Goal: Task Accomplishment & Management: Manage account settings

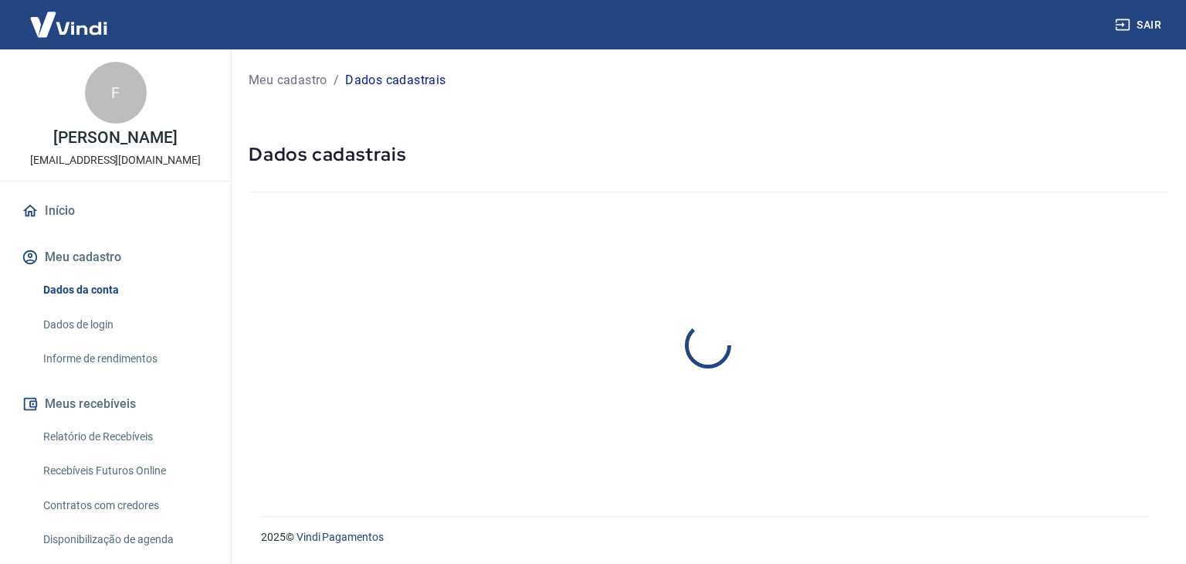
select select "SC"
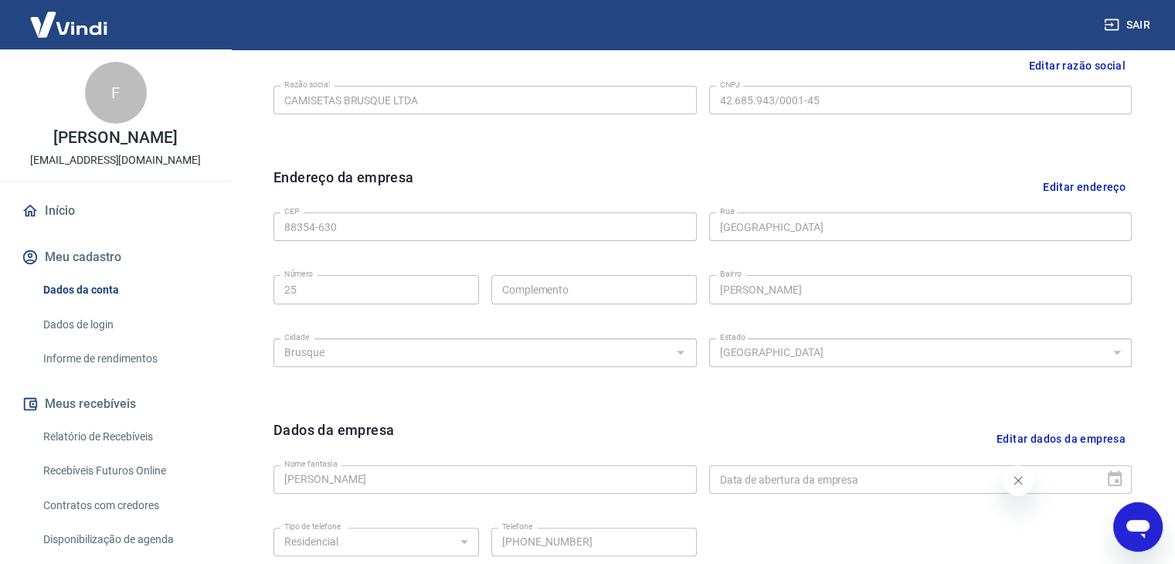
scroll to position [318, 0]
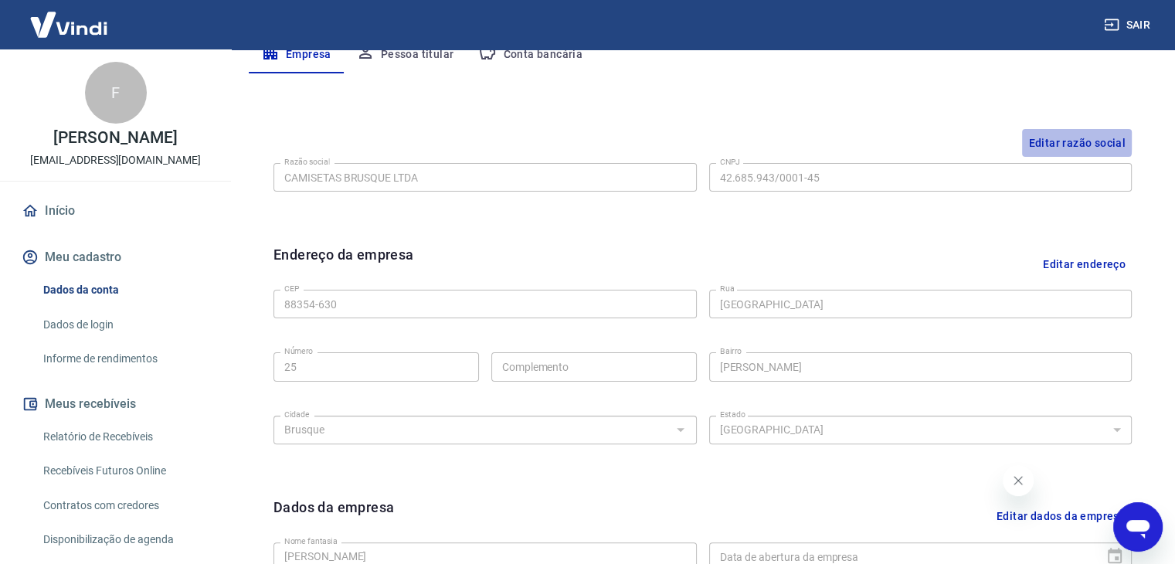
click at [1060, 137] on button "Editar razão social" at bounding box center [1077, 143] width 110 height 29
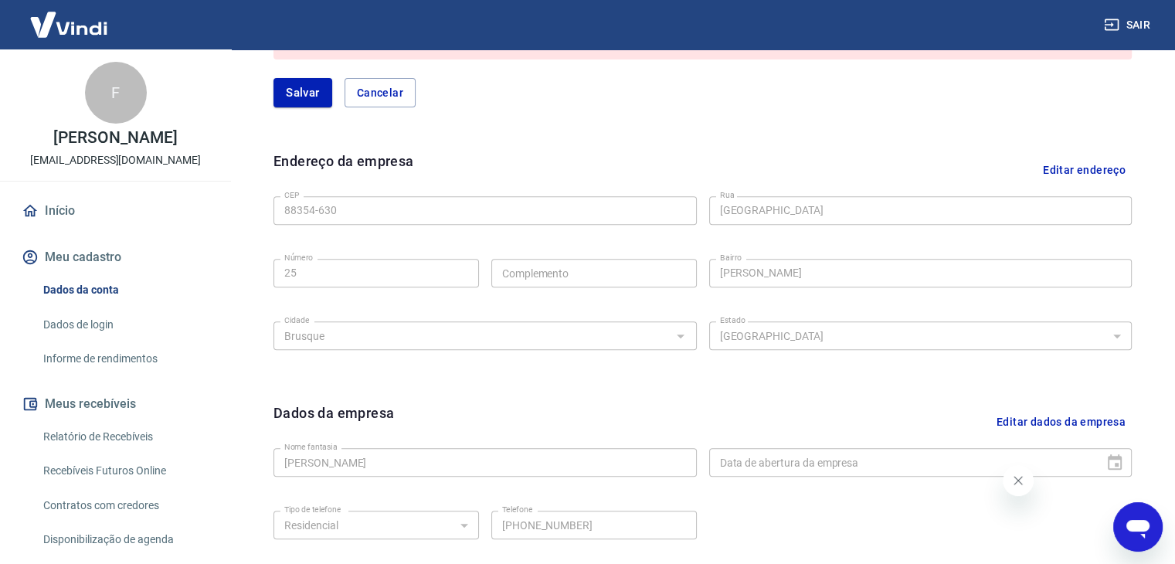
scroll to position [384, 0]
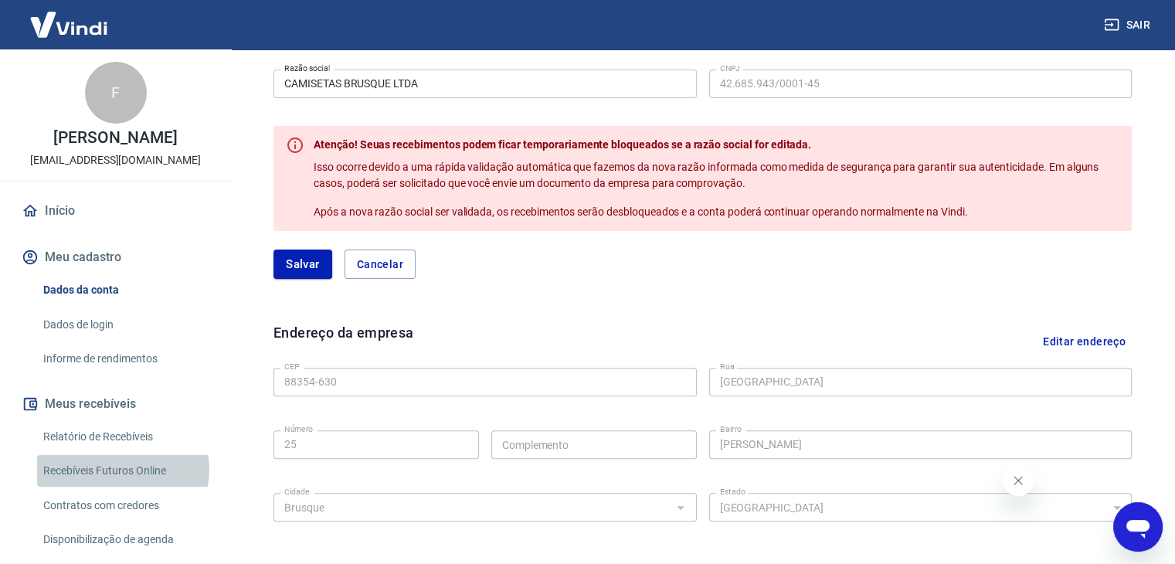
click at [122, 486] on link "Recebíveis Futuros Online" at bounding box center [124, 471] width 175 height 32
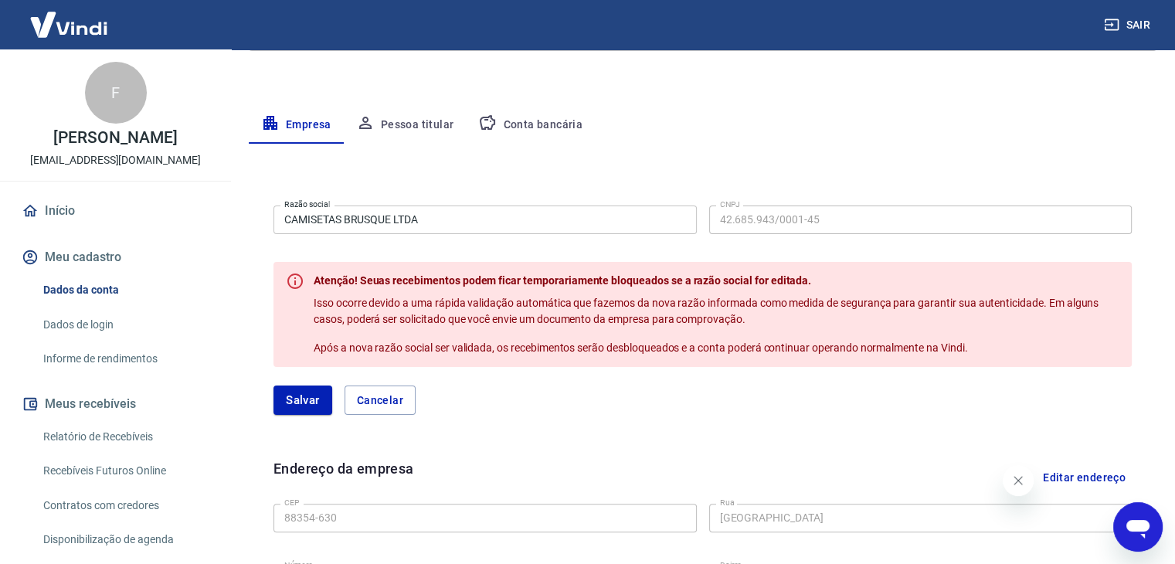
scroll to position [152, 0]
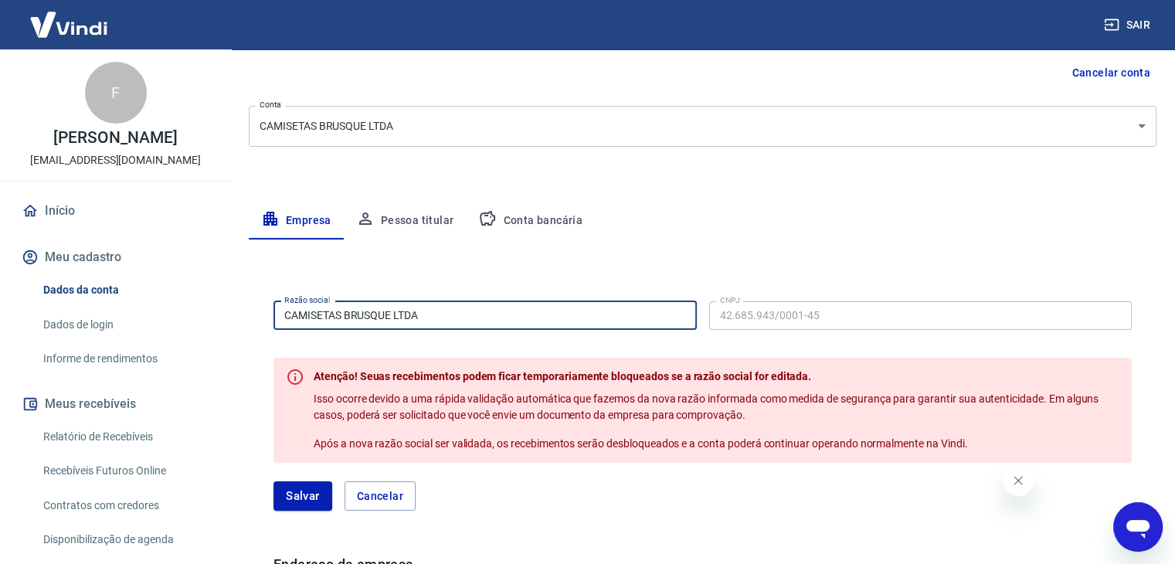
click at [448, 310] on input "CAMISETAS BRUSQUE LTDA" at bounding box center [484, 315] width 423 height 29
click at [447, 310] on input "CAMISETAS BRUSQUE LTDA" at bounding box center [484, 315] width 423 height 29
drag, startPoint x: 392, startPoint y: 313, endPoint x: 255, endPoint y: 318, distance: 137.6
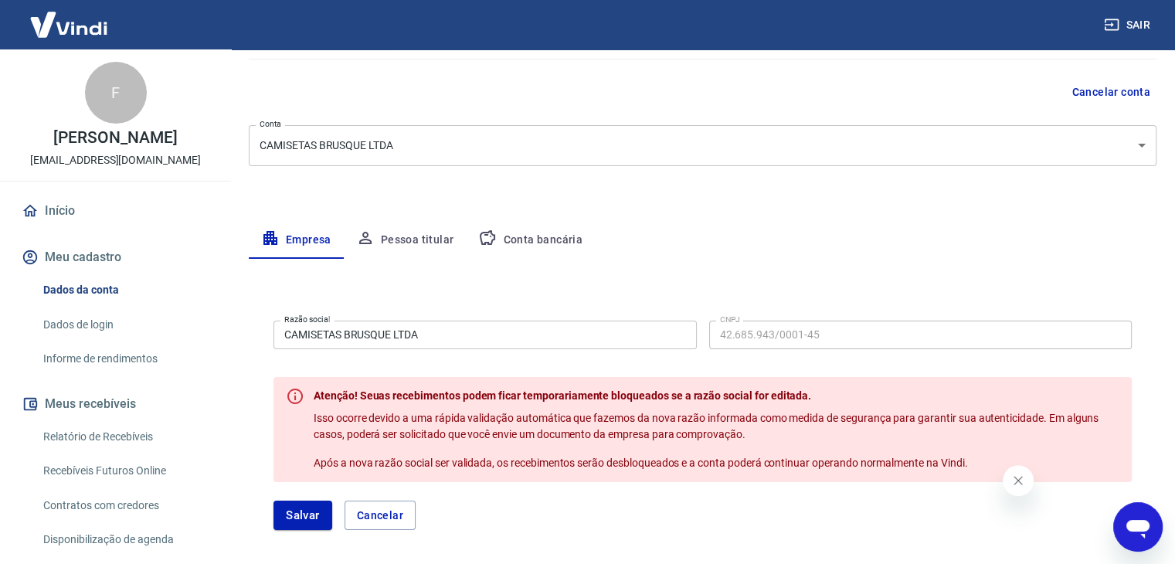
scroll to position [232, 0]
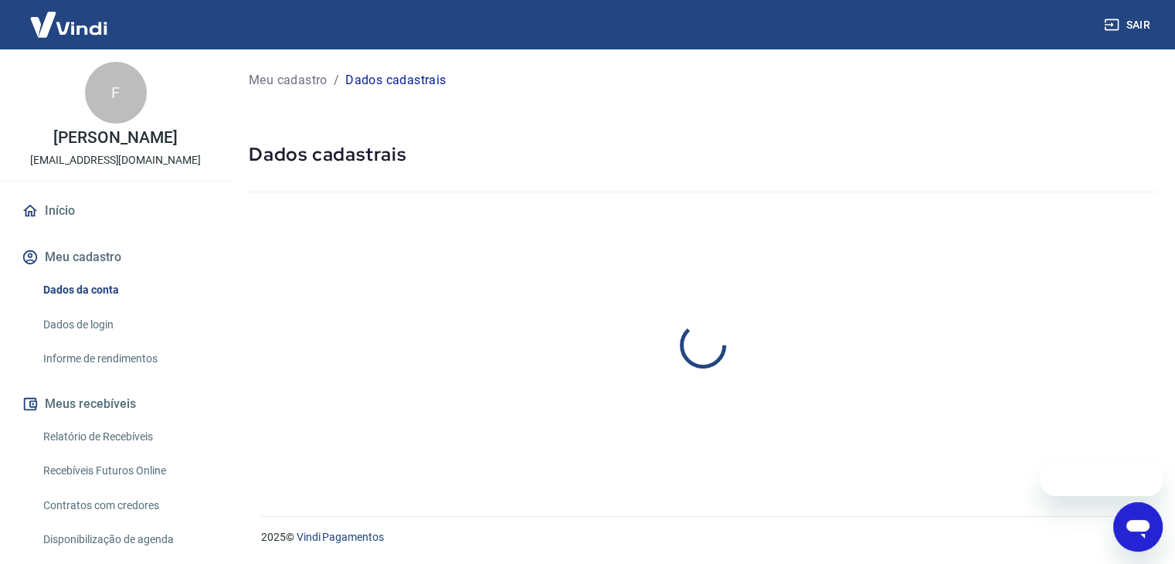
select select "SC"
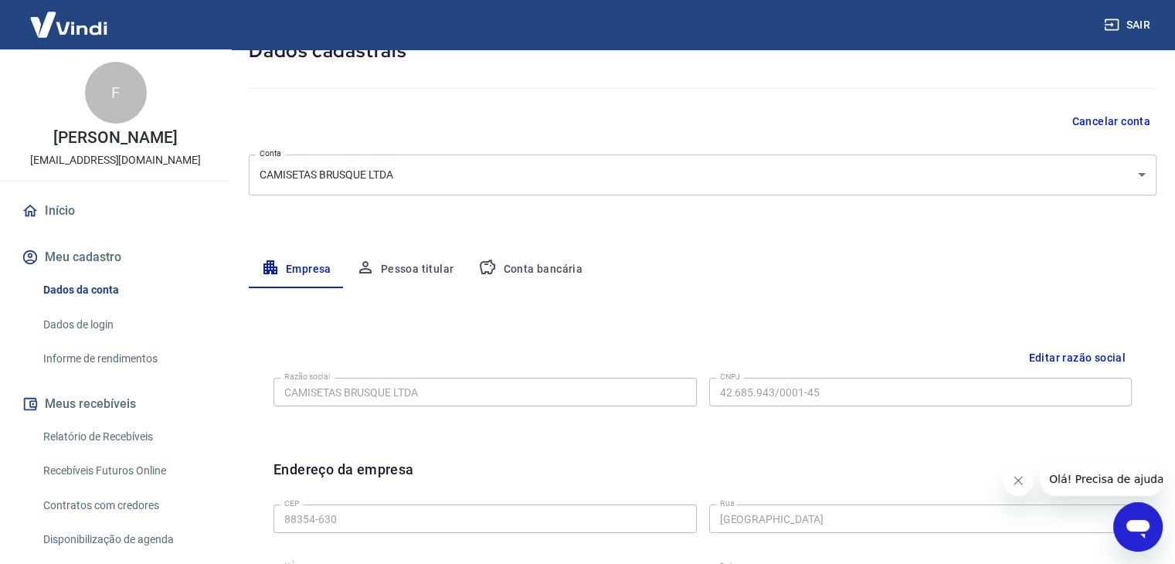
scroll to position [77, 0]
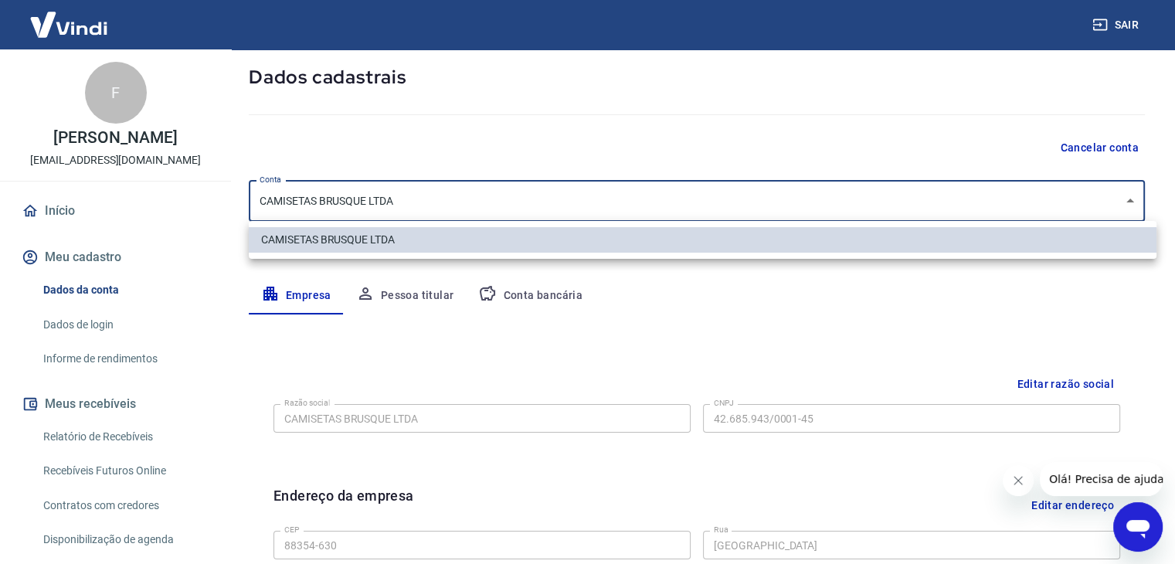
click at [388, 193] on body "Sair F Filipi Floriano Kohler Peralta filipi.kohlerperalta@gmail.com Início Meu…" at bounding box center [587, 205] width 1175 height 564
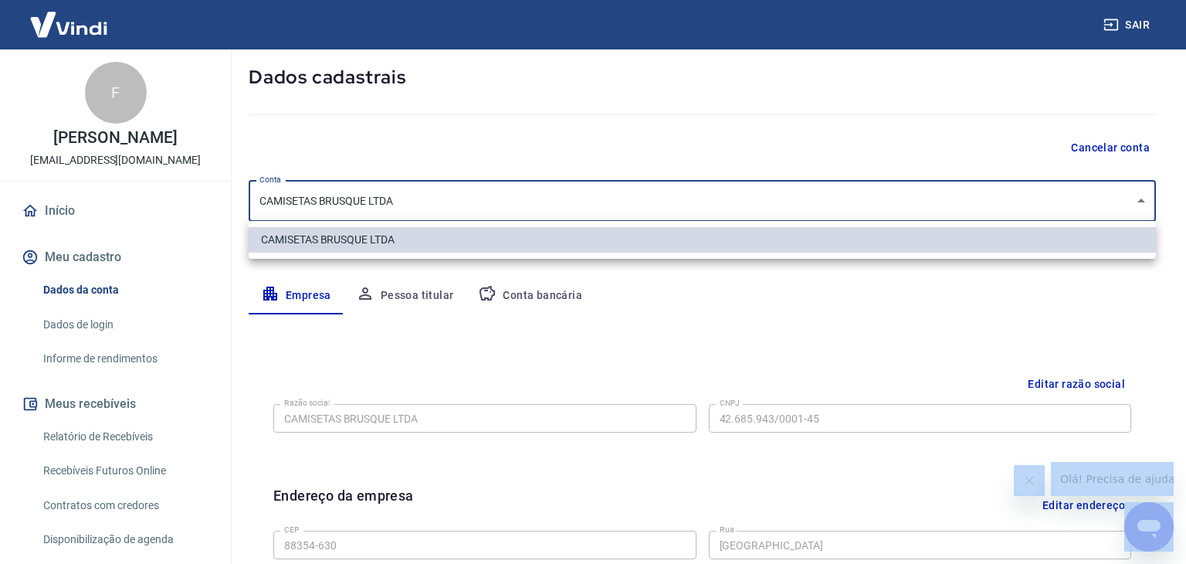
click at [388, 193] on div at bounding box center [593, 282] width 1186 height 564
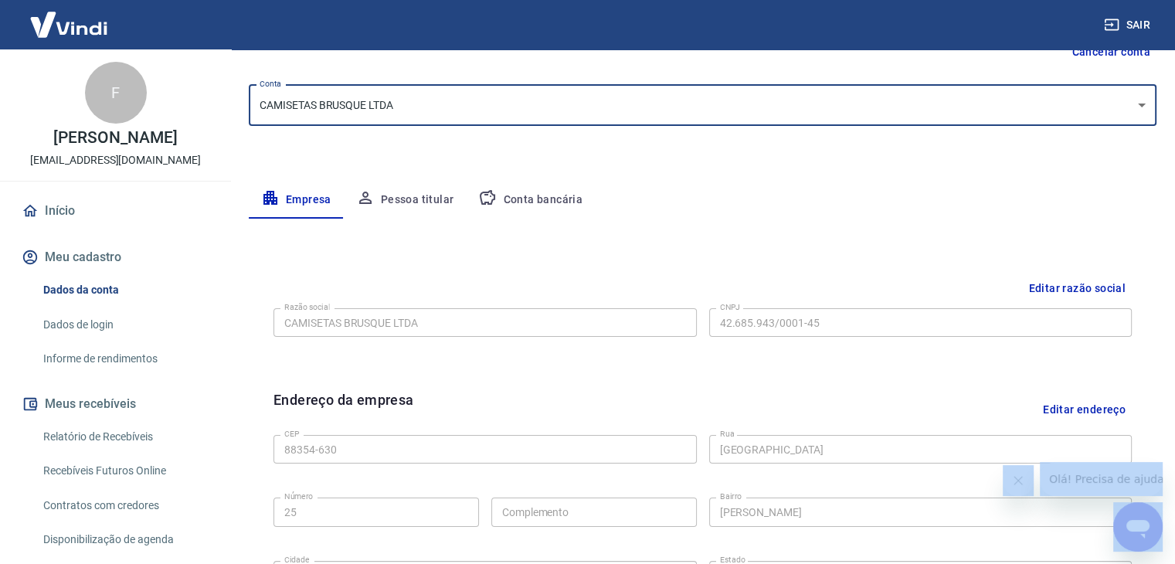
scroll to position [87, 0]
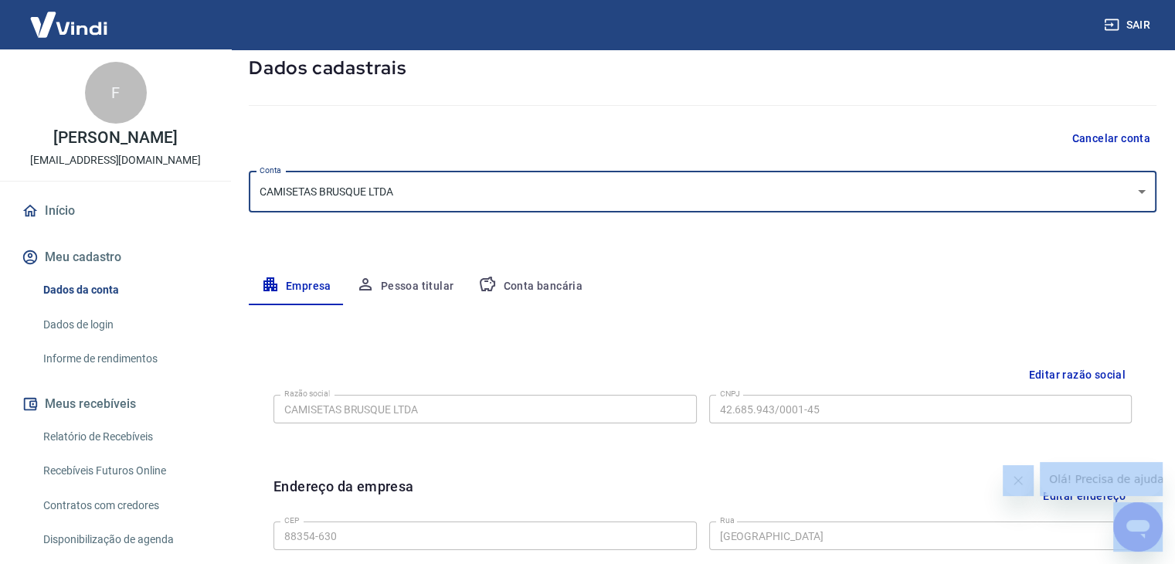
click at [1076, 365] on button "Editar razão social" at bounding box center [1077, 375] width 110 height 29
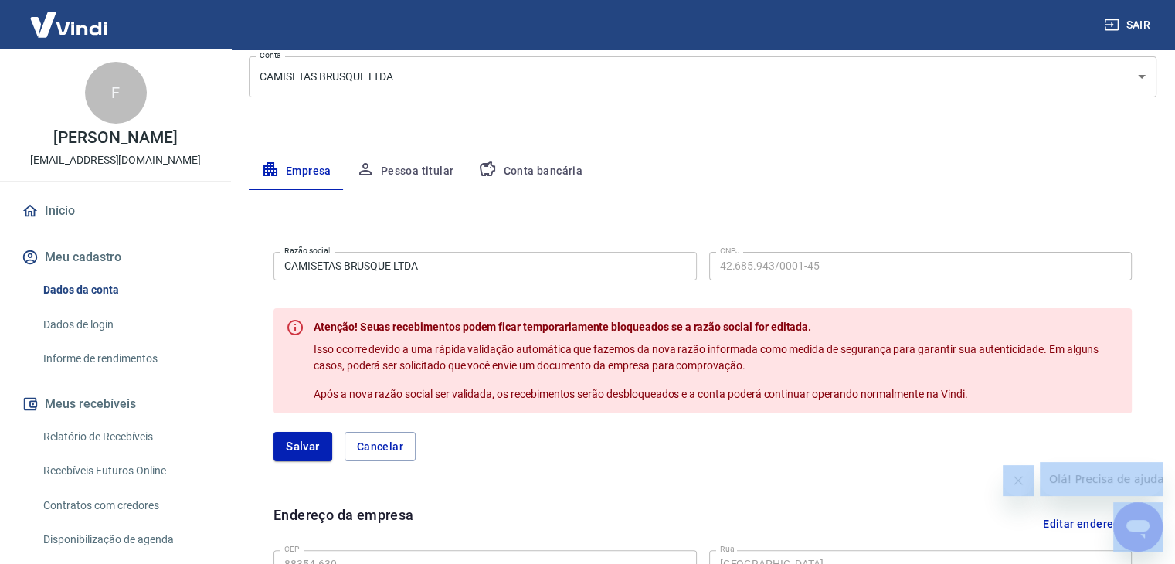
scroll to position [241, 0]
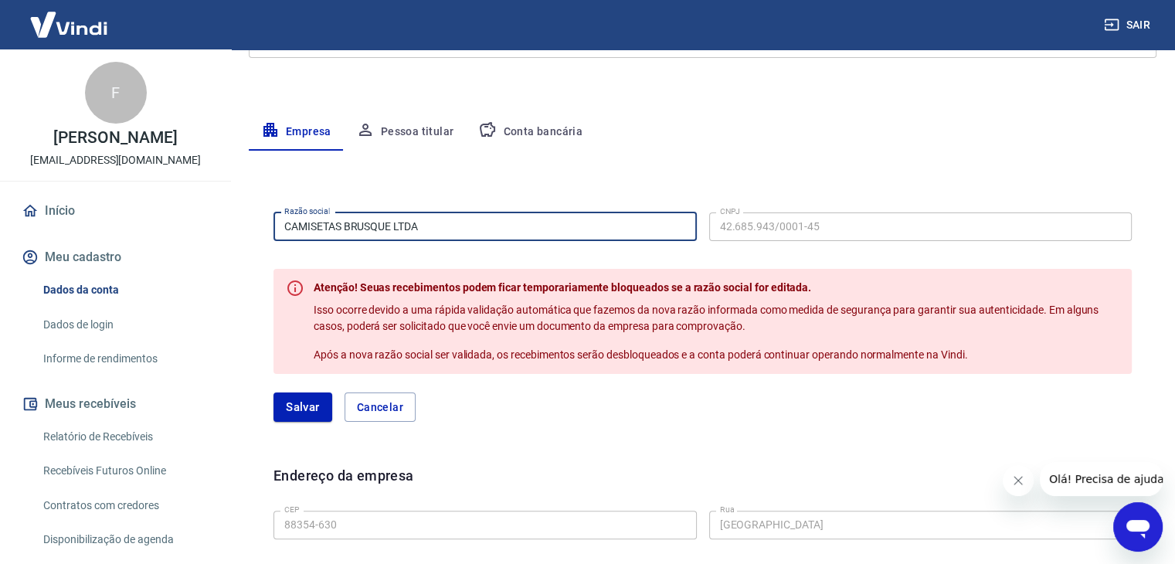
click at [419, 214] on input "CAMISETAS BRUSQUE LTDA" at bounding box center [484, 226] width 423 height 29
drag, startPoint x: 391, startPoint y: 226, endPoint x: 280, endPoint y: 225, distance: 110.5
click at [280, 225] on input "CAMISETAS BRUSQUE LTDA" at bounding box center [484, 226] width 423 height 29
type input "ZIMM BRASIL LTDA"
click at [408, 195] on div "Razão social ZIMM BRASIL LTDA Razão social CNPJ 42.685.943/0001-45 CNPJ Atenção…" at bounding box center [702, 323] width 883 height 259
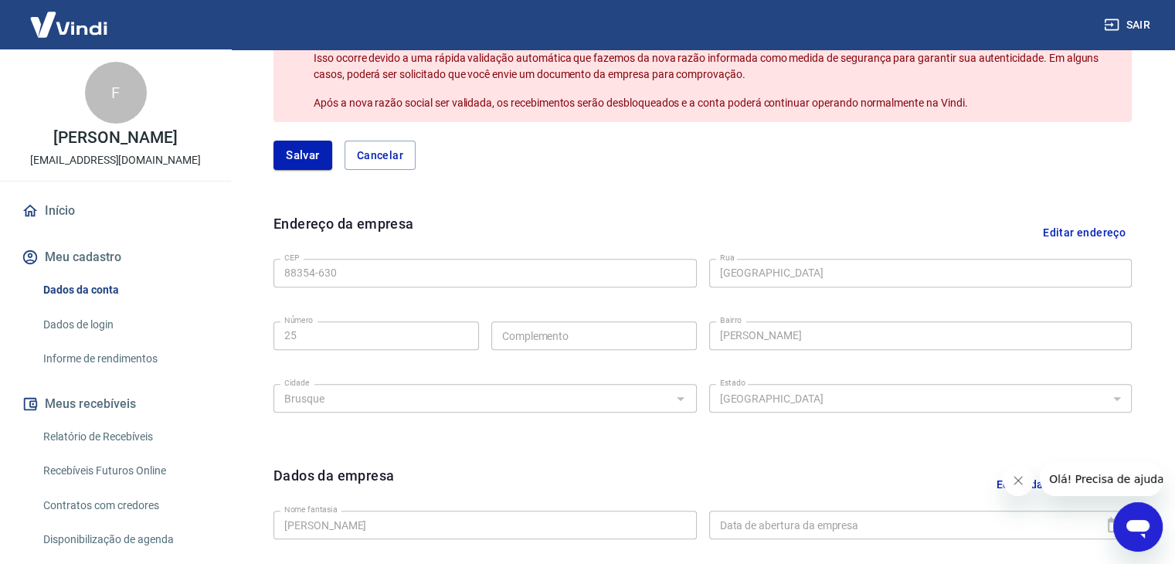
scroll to position [550, 0]
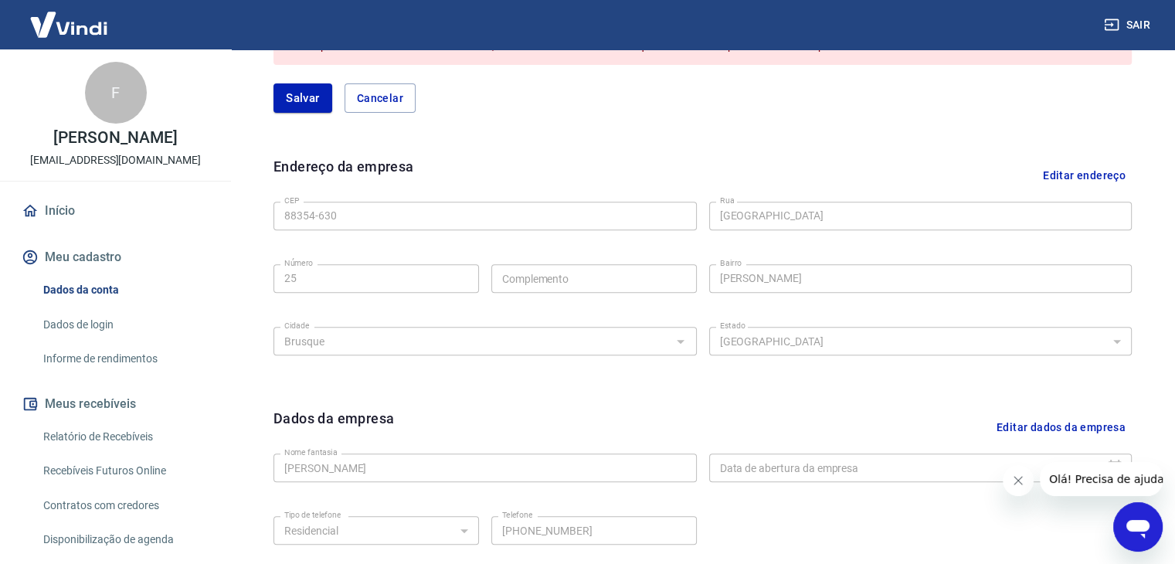
click at [1130, 525] on icon "Abrir janela de mensagens" at bounding box center [1137, 529] width 23 height 19
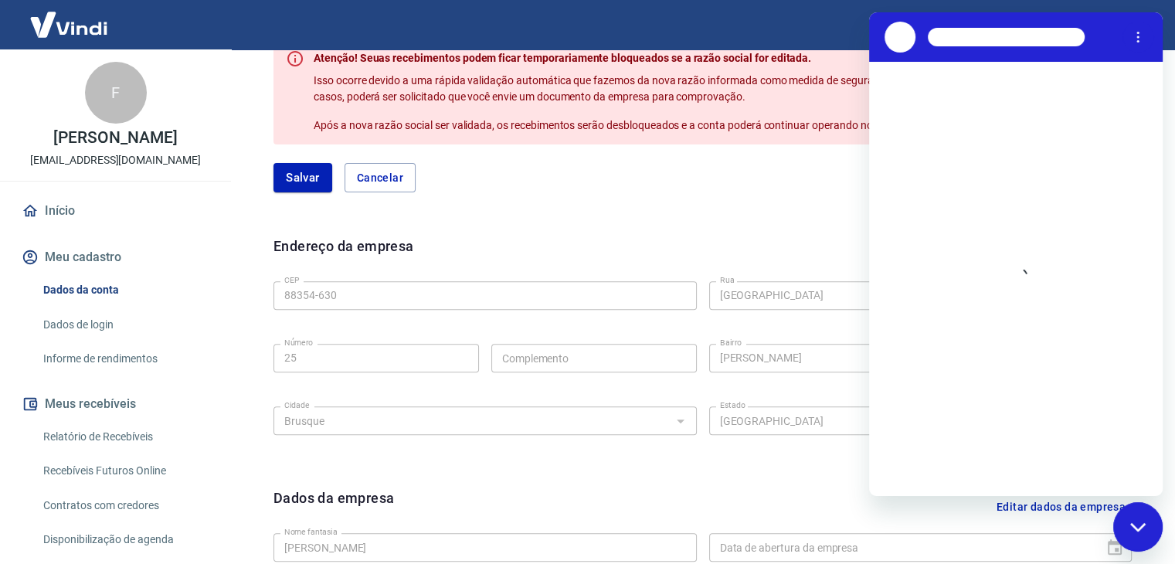
scroll to position [395, 0]
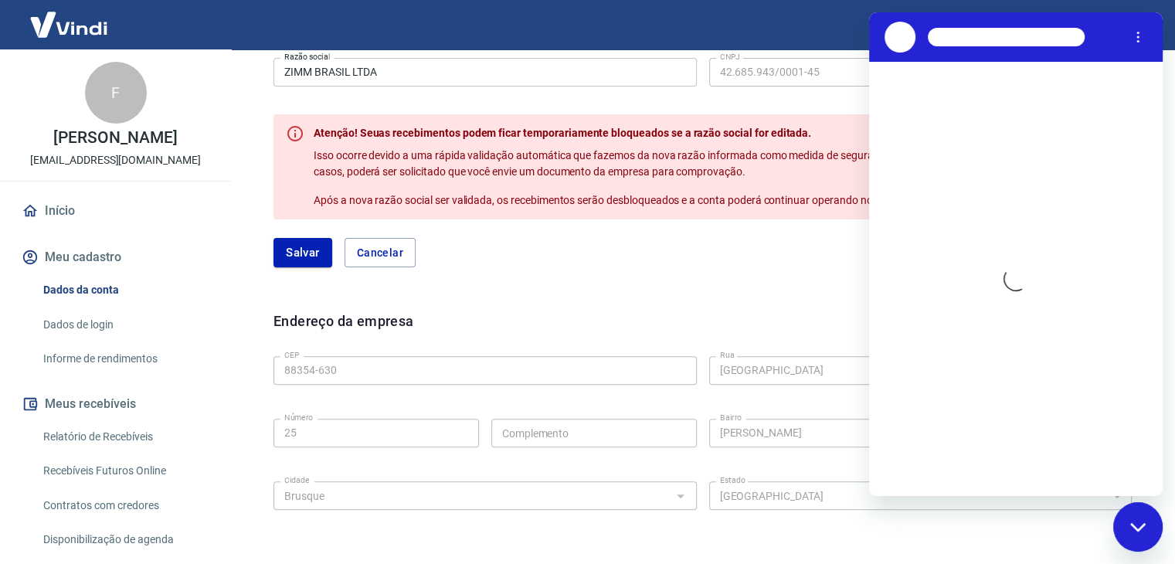
click at [591, 276] on div "Razão social ZIMM BRASIL LTDA Razão social CNPJ 42.685.943/0001-45 CNPJ Atenção…" at bounding box center [702, 168] width 883 height 259
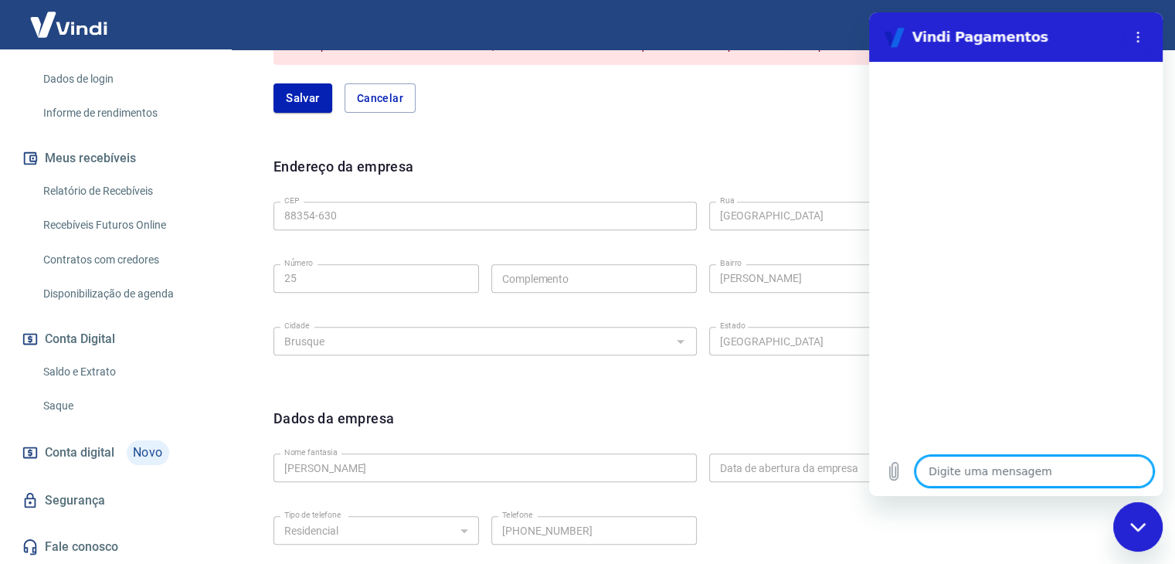
scroll to position [261, 0]
click at [1131, 517] on div "Fechar janela de mensagens" at bounding box center [1138, 527] width 46 height 46
type textarea "x"
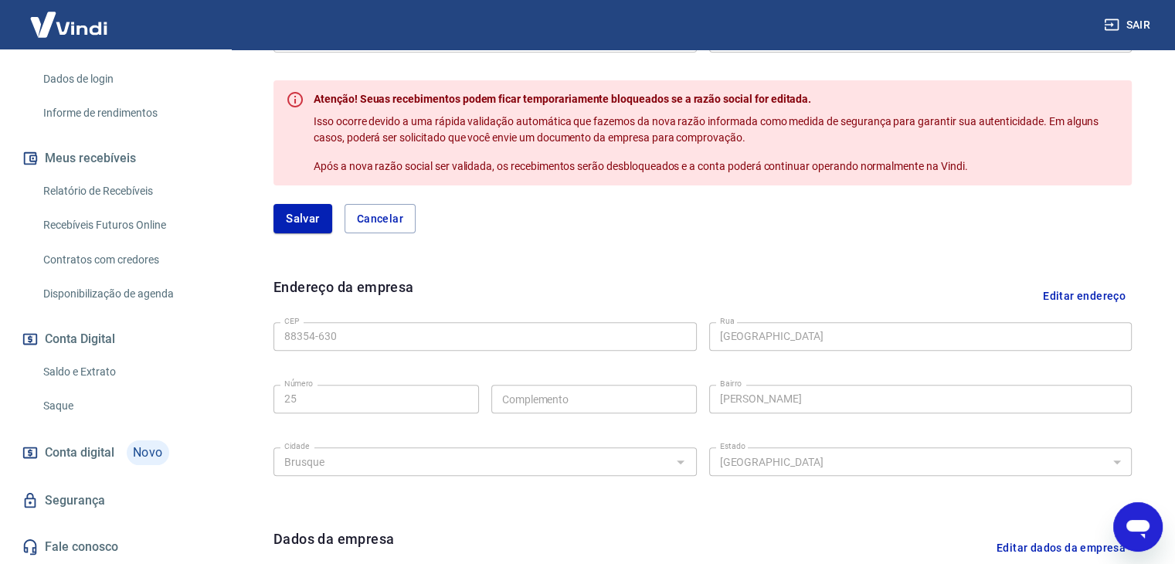
scroll to position [395, 0]
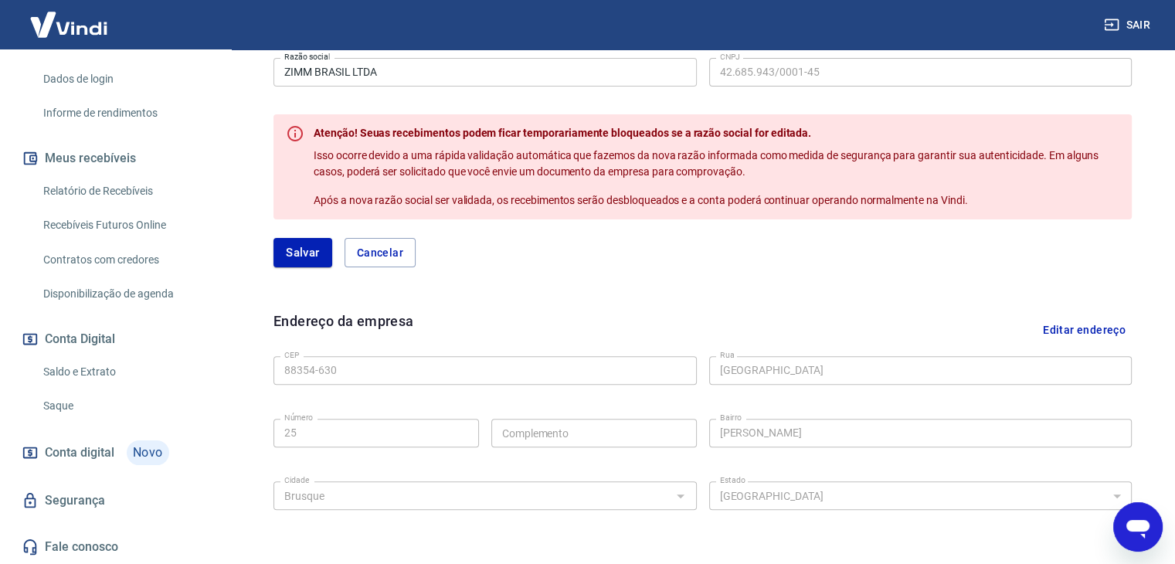
click at [381, 246] on button "Cancelar" at bounding box center [379, 252] width 71 height 29
type input "CAMISETAS BRUSQUE LTDA"
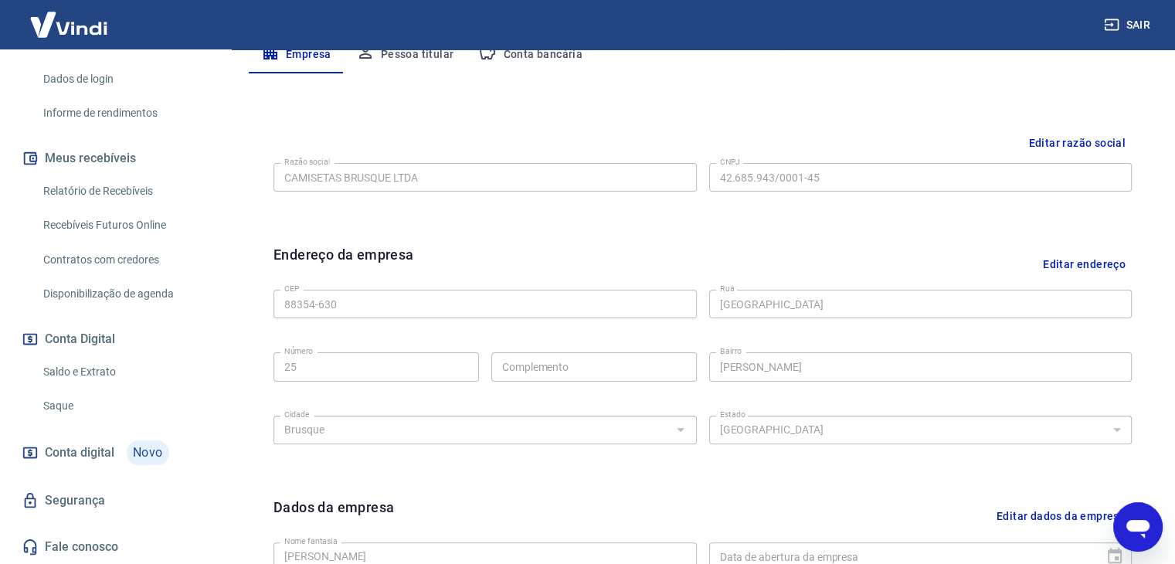
scroll to position [164, 0]
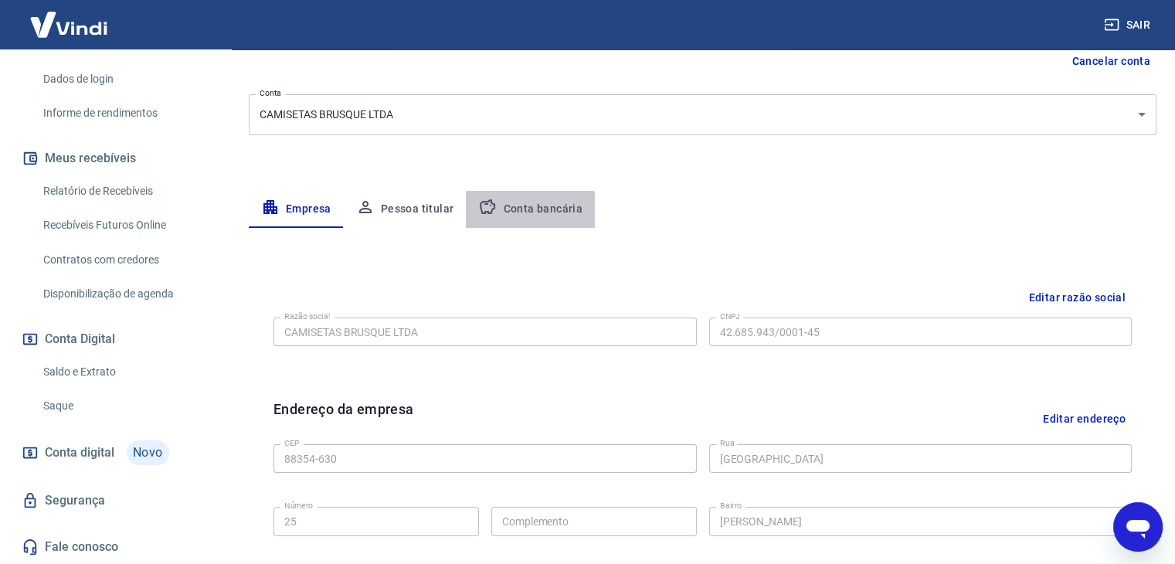
click at [525, 214] on button "Conta bancária" at bounding box center [530, 209] width 129 height 37
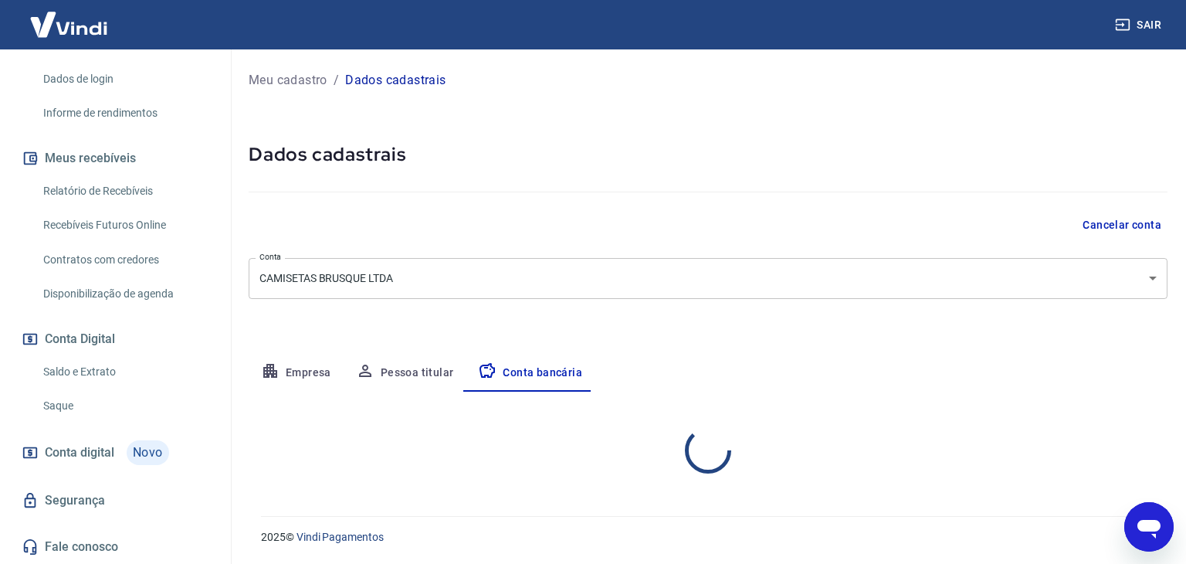
select select "1"
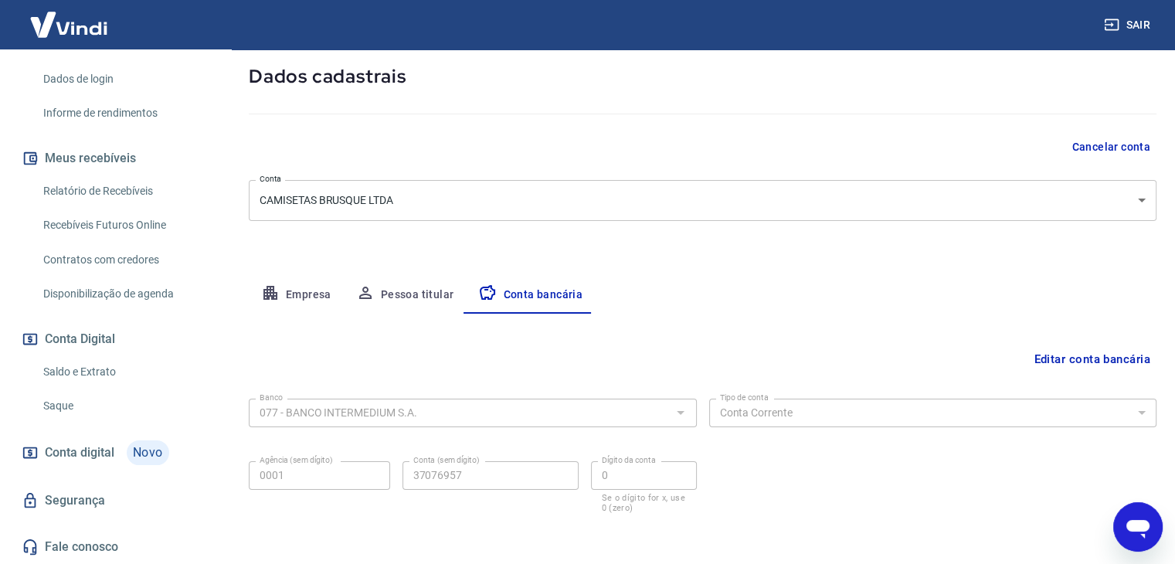
scroll to position [139, 0]
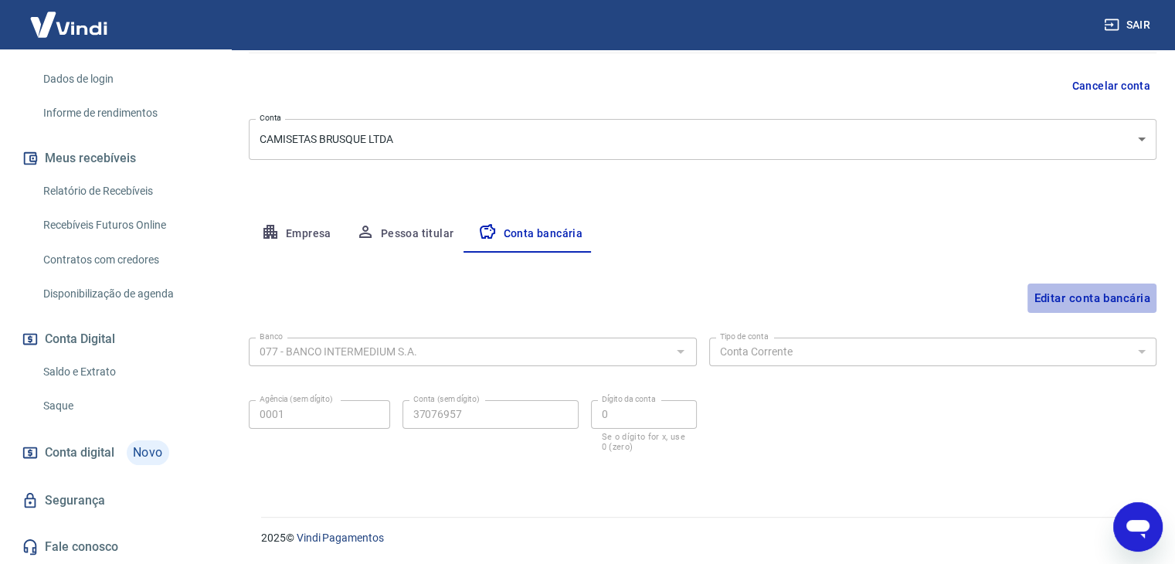
click at [1061, 297] on button "Editar conta bancária" at bounding box center [1091, 297] width 129 height 29
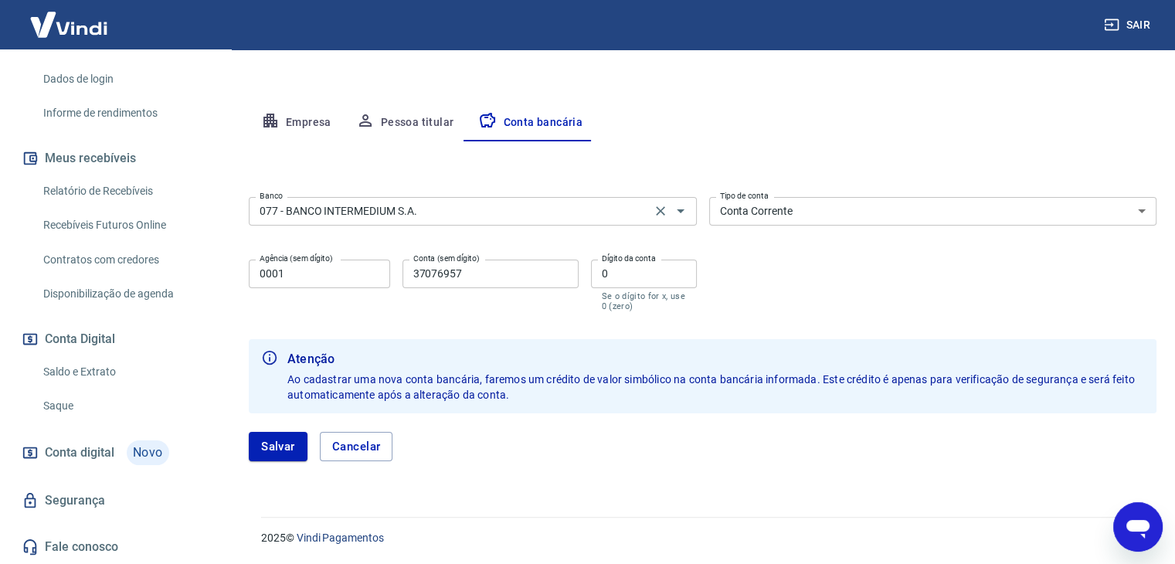
scroll to position [250, 0]
click at [429, 209] on input "077 - BANCO INTERMEDIUM S.A." at bounding box center [449, 211] width 393 height 19
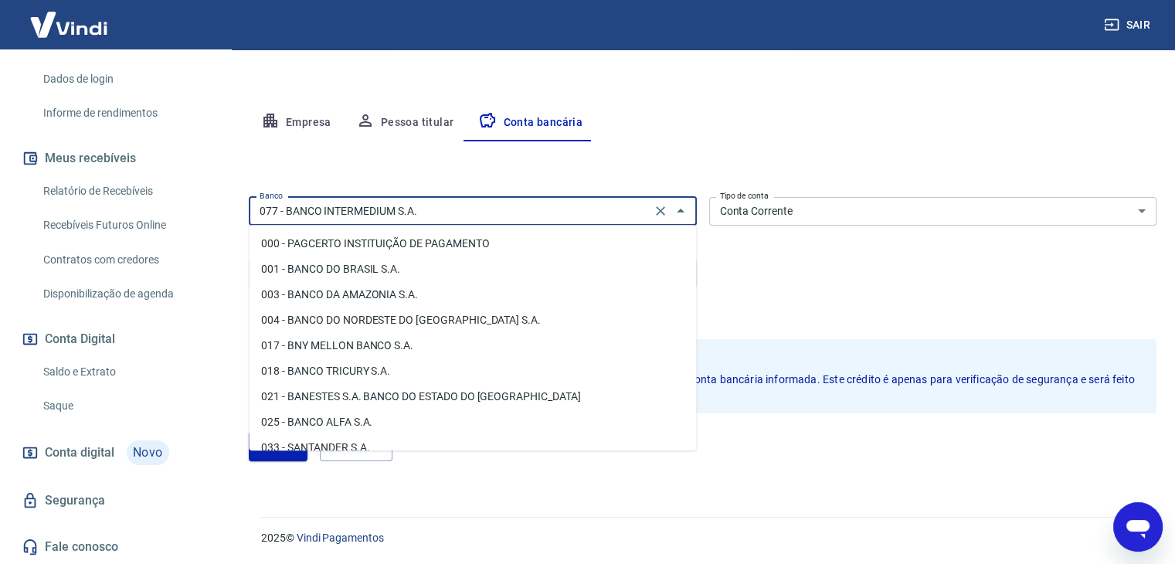
click at [429, 209] on input "077 - BANCO INTERMEDIUM S.A." at bounding box center [449, 211] width 393 height 19
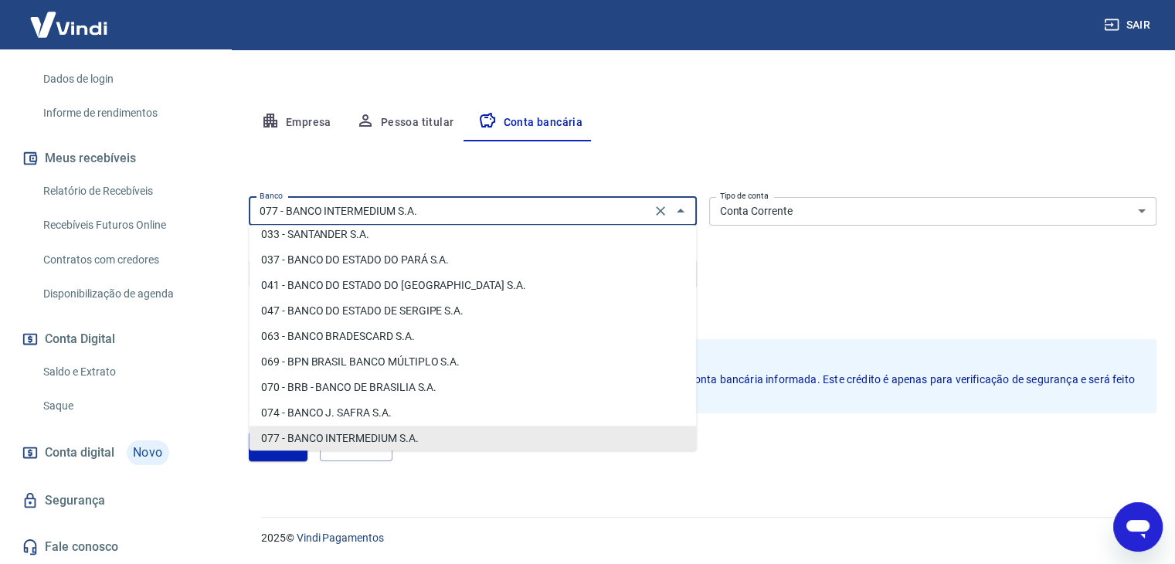
click at [429, 209] on input "077 - BANCO INTERMEDIUM S.A." at bounding box center [449, 211] width 393 height 19
click at [689, 114] on div "Empresa Pessoa titular Conta bancária" at bounding box center [703, 122] width 908 height 37
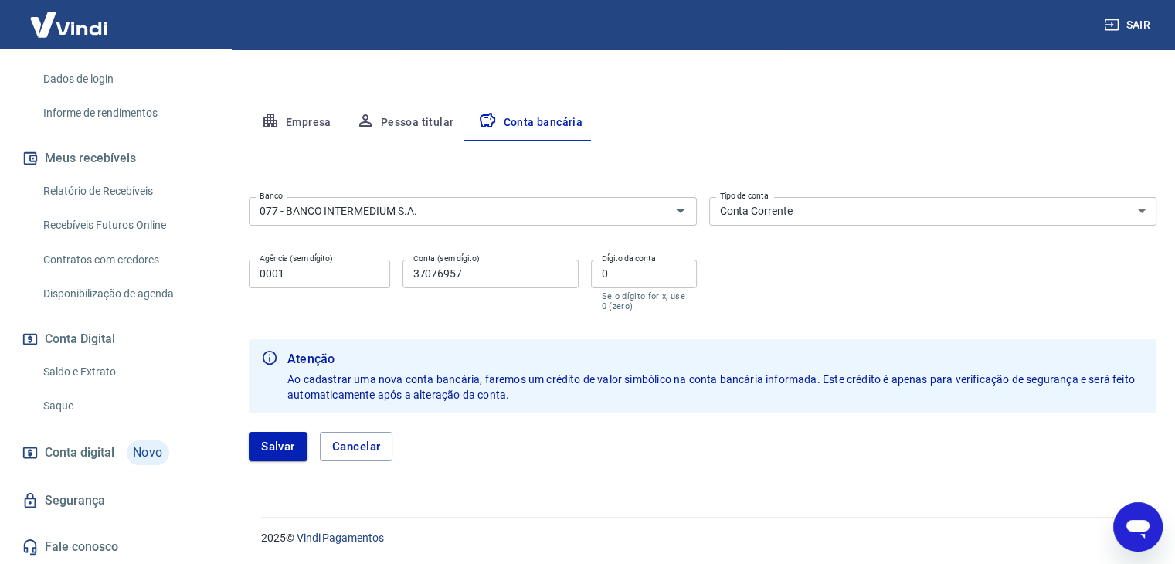
click at [94, 402] on link "Saque" at bounding box center [124, 406] width 175 height 32
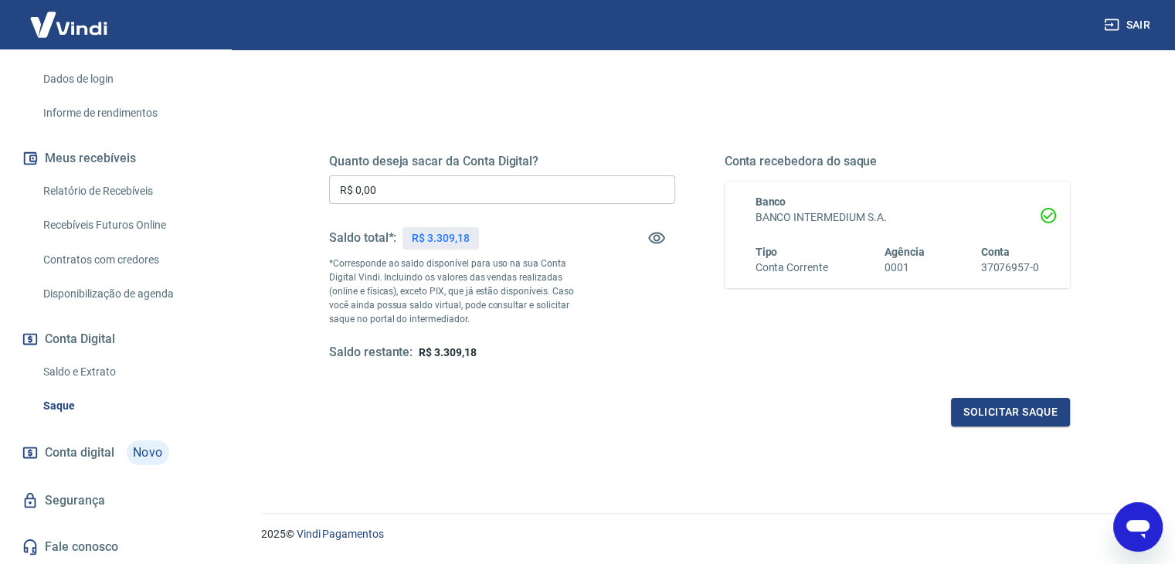
scroll to position [122, 0]
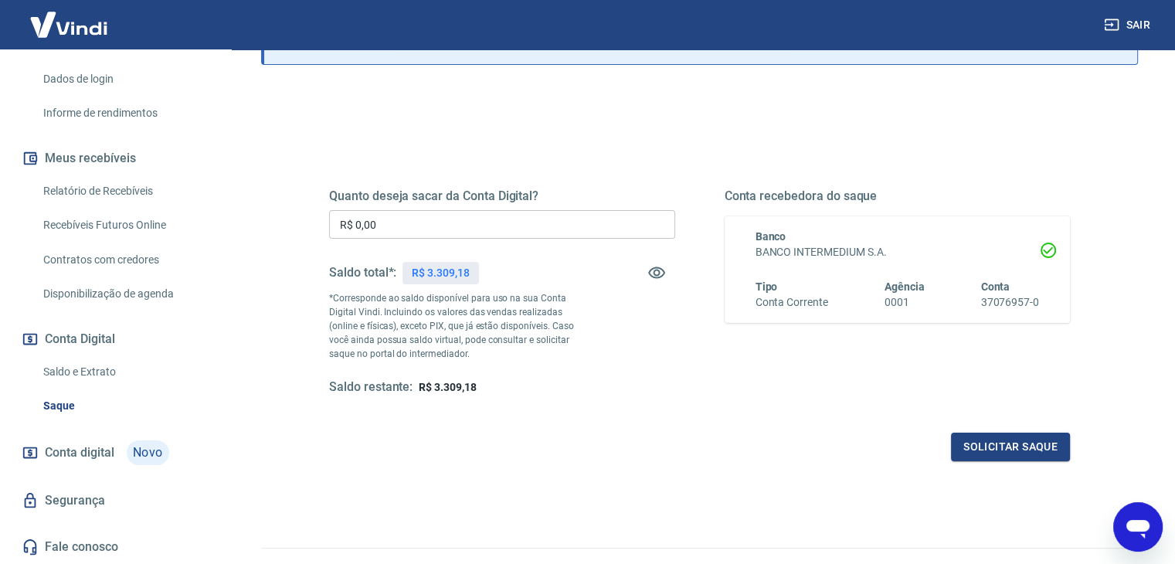
type textarea "x"
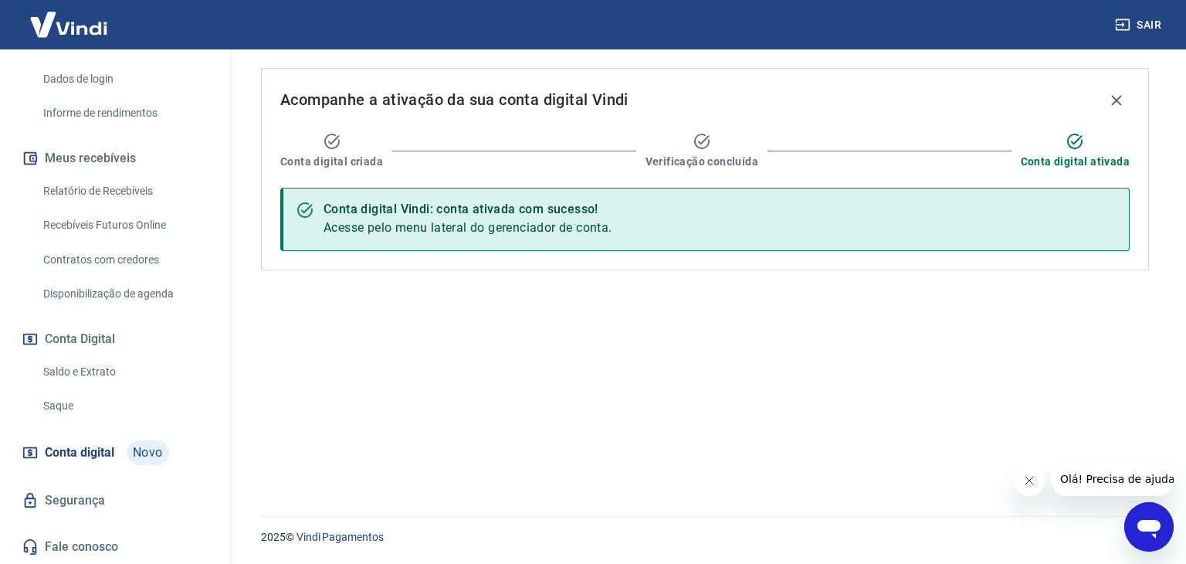
scroll to position [261, 0]
click at [90, 449] on span "Conta digital" at bounding box center [80, 453] width 70 height 22
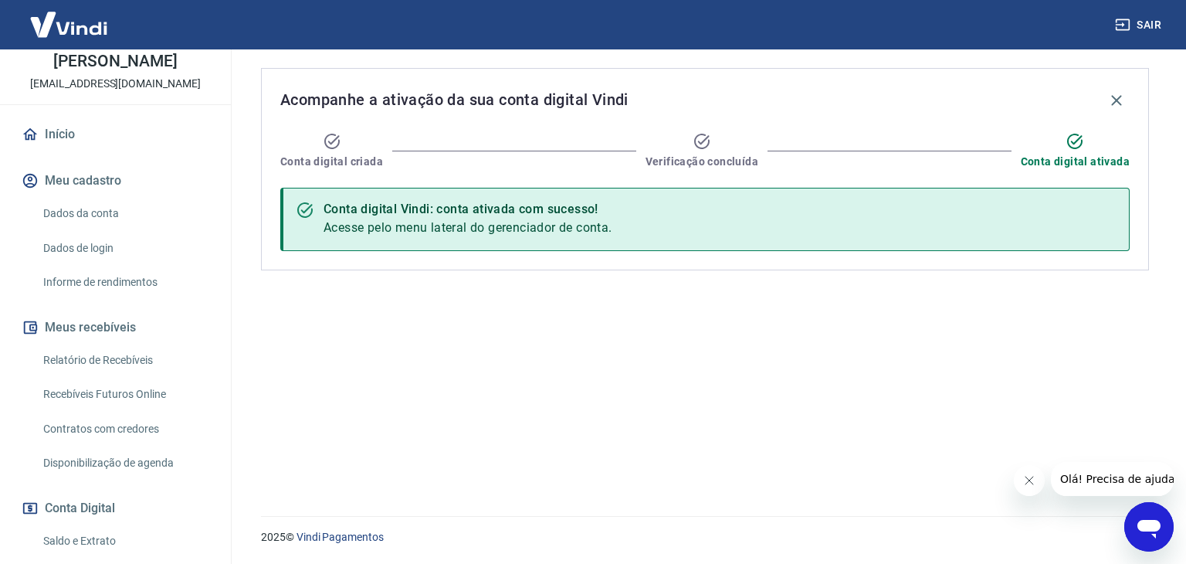
scroll to position [77, 0]
click at [1149, 528] on icon "Abrir janela de mensagens" at bounding box center [1149, 529] width 23 height 19
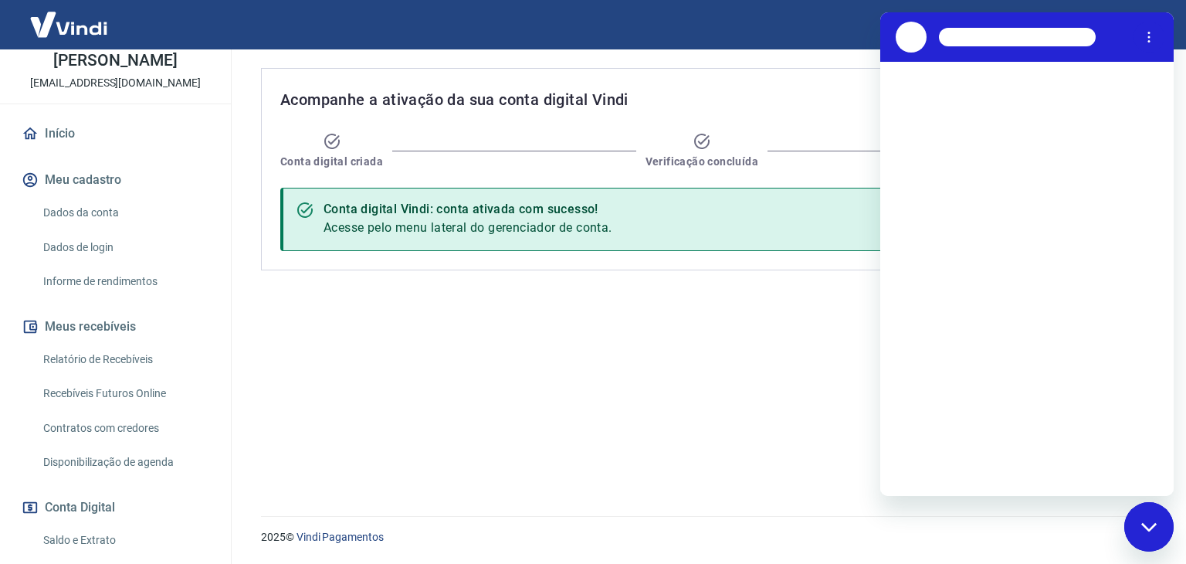
scroll to position [0, 0]
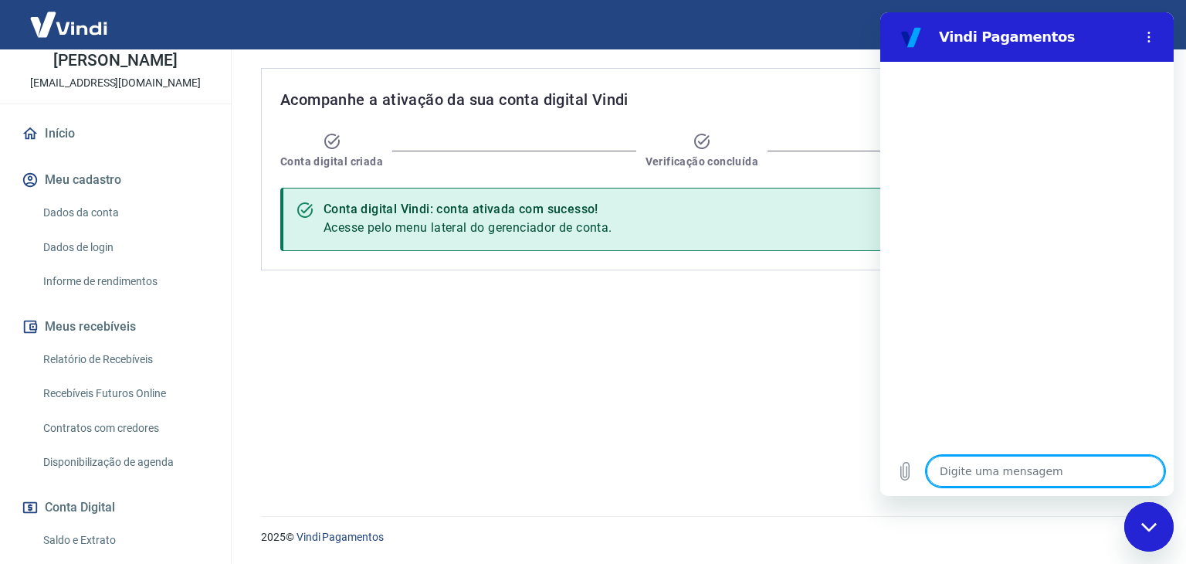
click at [972, 470] on textarea at bounding box center [1046, 471] width 238 height 31
type textarea "S"
type textarea "x"
type textarea "SU"
type textarea "x"
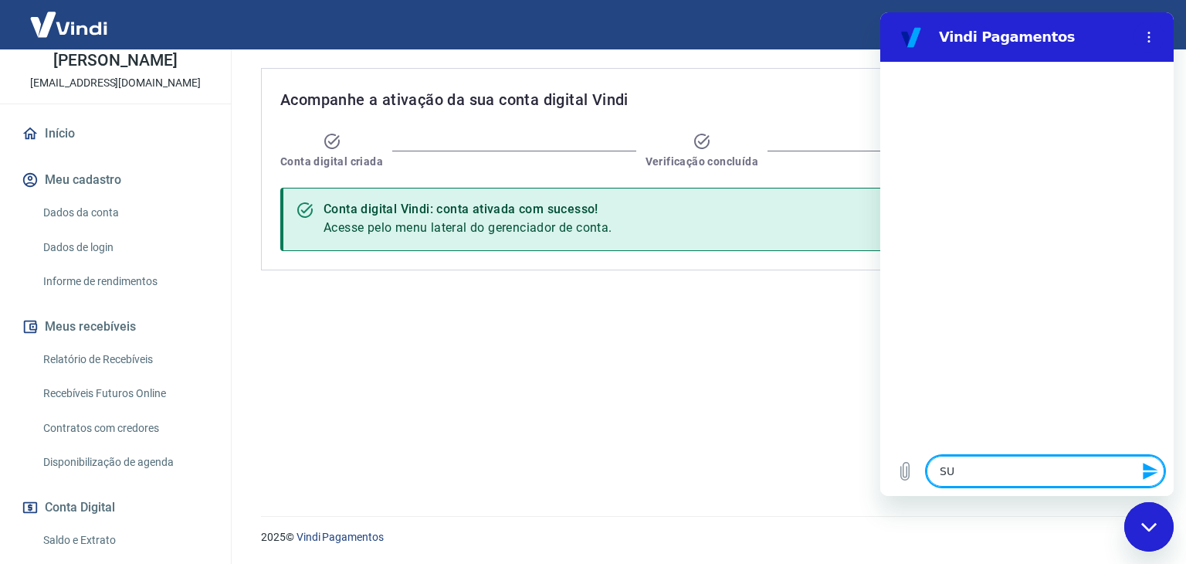
type textarea "SUP"
type textarea "x"
type textarea "SU"
type textarea "x"
type textarea "S"
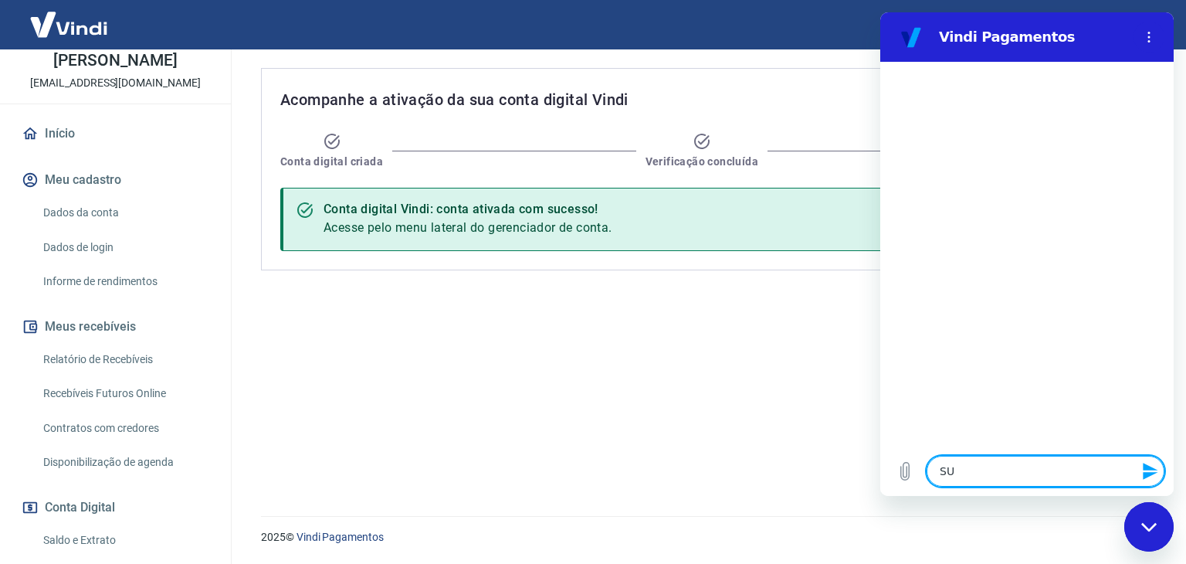
type textarea "x"
type textarea "p"
type textarea "x"
type textarea "pr"
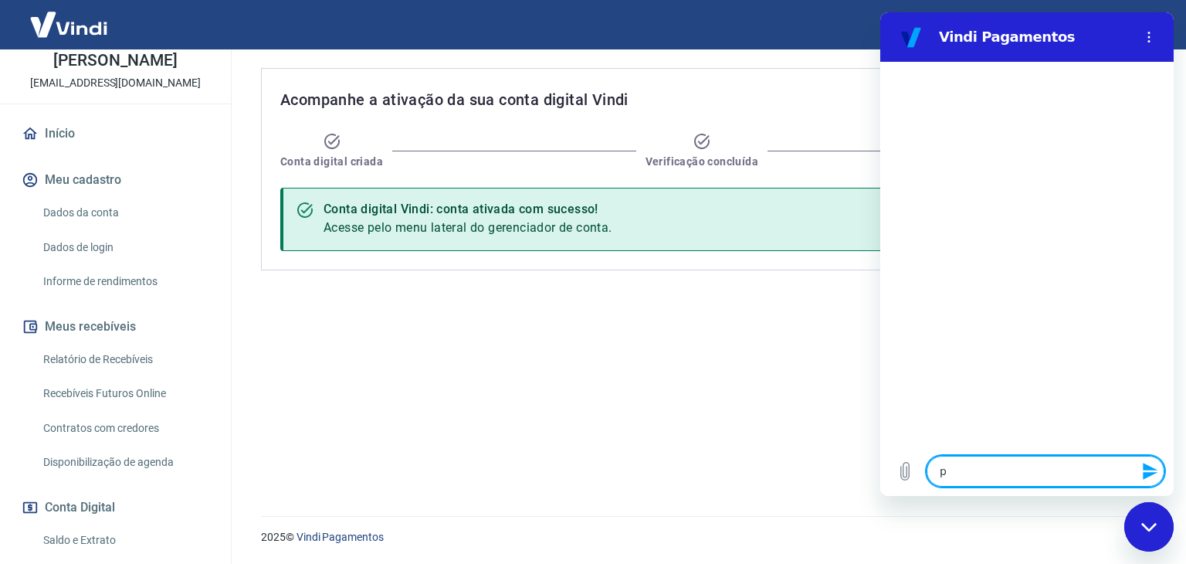
type textarea "x"
type textarea "pre"
type textarea "x"
type textarea "prec"
type textarea "x"
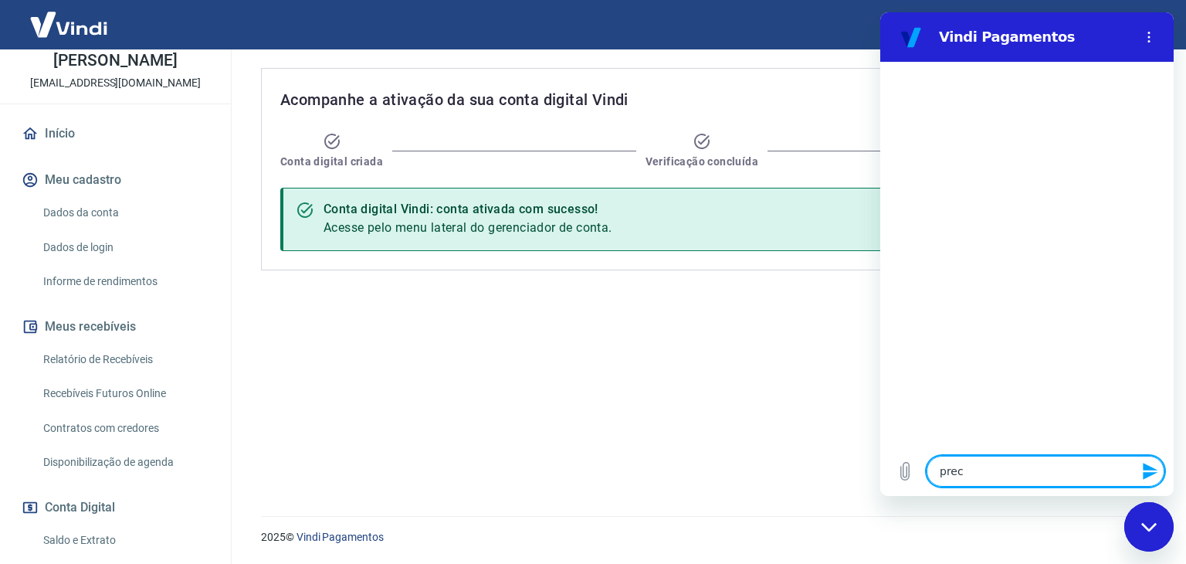
type textarea "preci"
type textarea "x"
type textarea "precis"
type textarea "x"
type textarea "preciso"
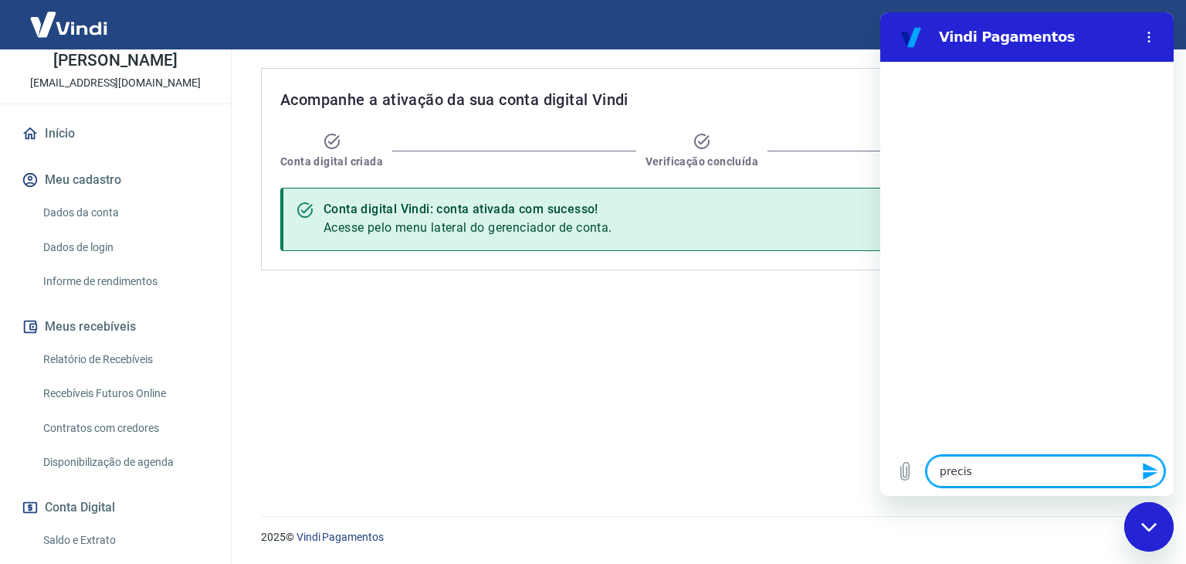
type textarea "x"
type textarea "preciso"
type textarea "x"
type textarea "preciso f"
type textarea "x"
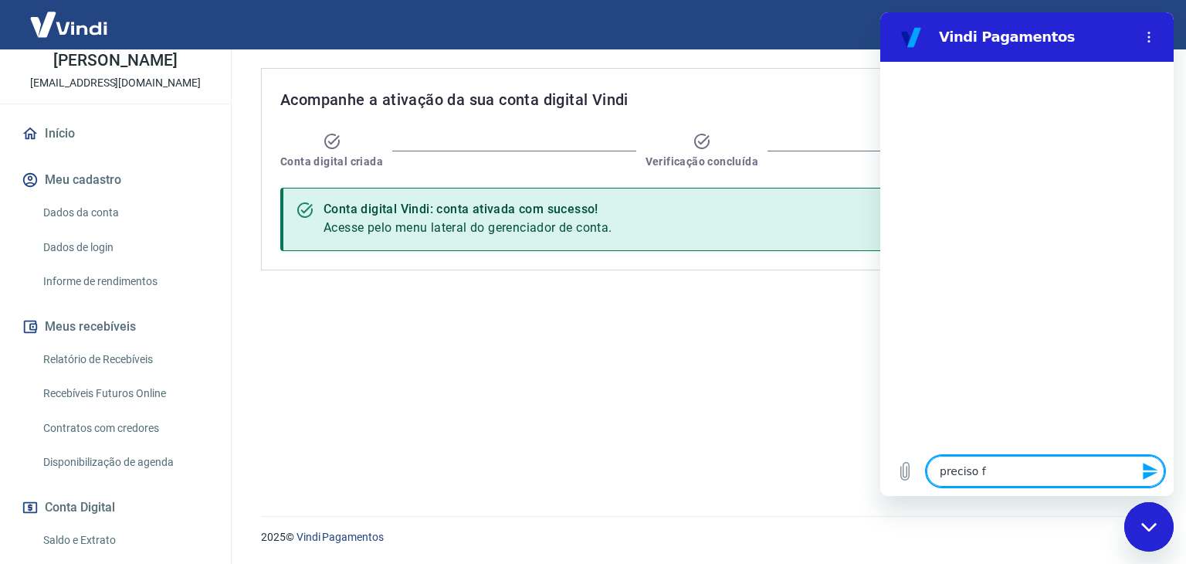
type textarea "preciso fa"
type textarea "x"
type textarea "preciso fal"
type textarea "x"
type textarea "preciso fala"
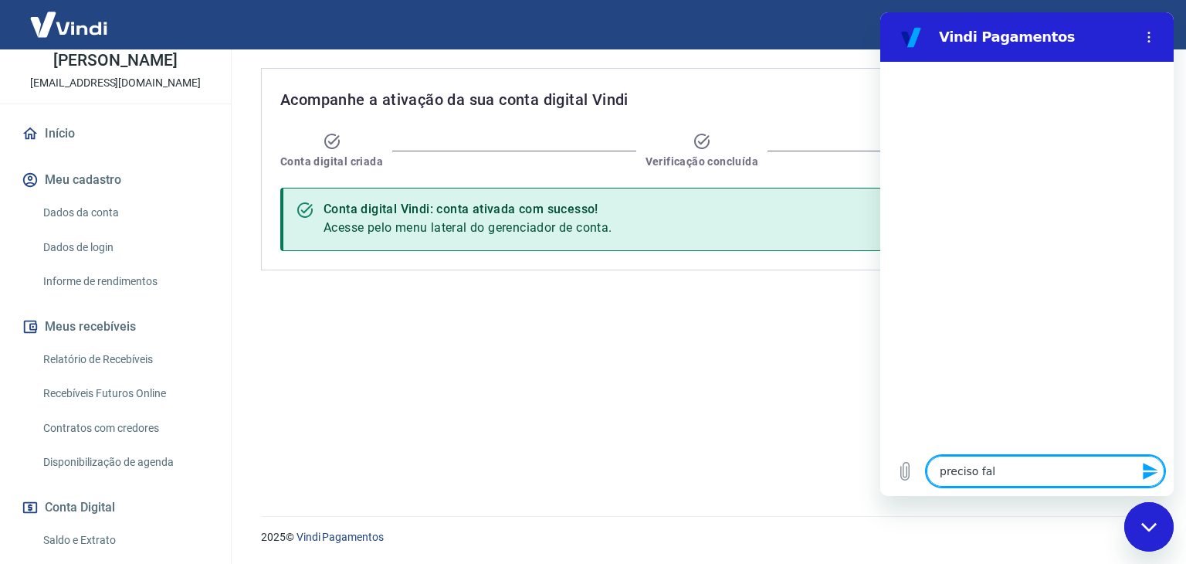
type textarea "x"
type textarea "preciso falar"
type textarea "x"
type textarea "preciso falar"
type textarea "x"
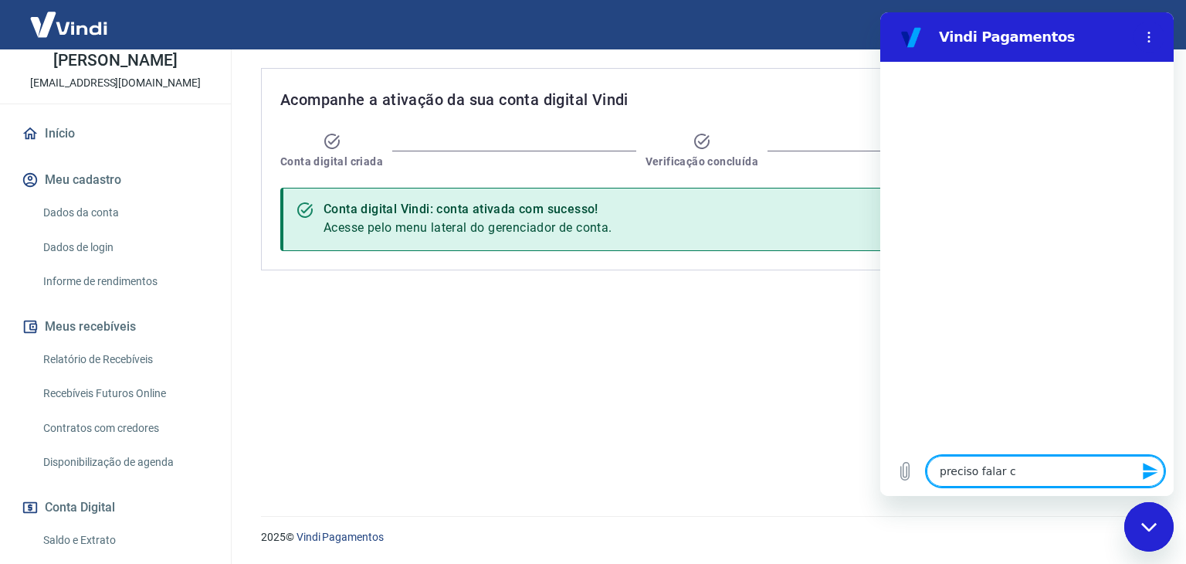
type textarea "preciso falar c o"
type textarea "x"
type textarea "preciso falar c o"
type textarea "x"
type textarea "preciso falar c o"
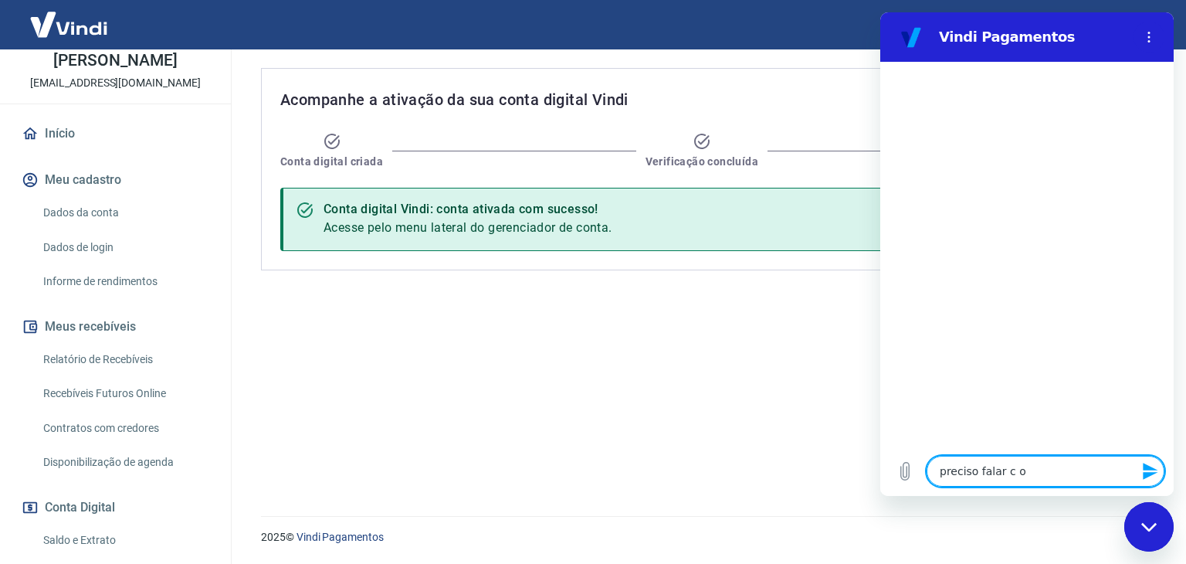
type textarea "x"
type textarea "preciso falar c"
type textarea "x"
type textarea "preciso falar c"
type textarea "x"
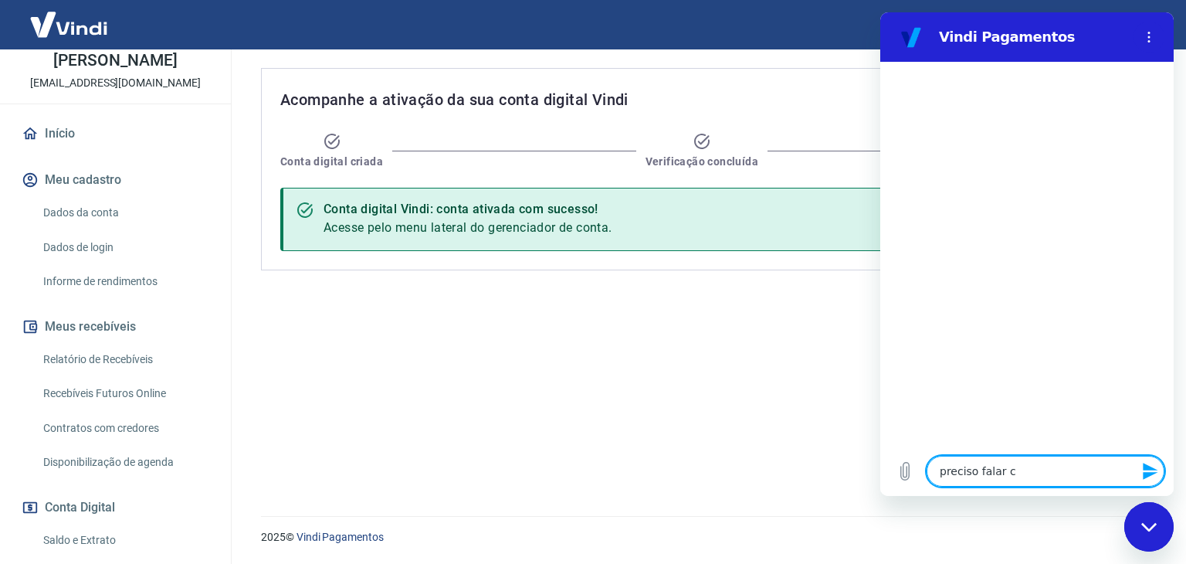
type textarea "preciso falar co"
type textarea "x"
type textarea "preciso falar com"
type textarea "x"
type textarea "preciso falar com"
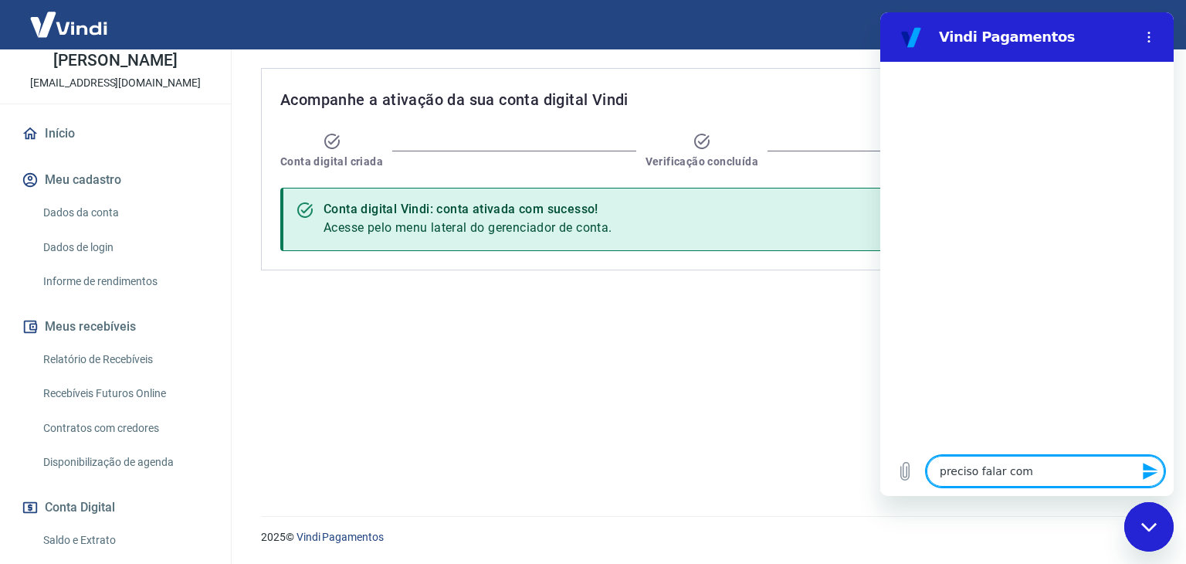
type textarea "x"
type textarea "preciso falar com a"
type textarea "x"
type textarea "preciso falar com at"
type textarea "x"
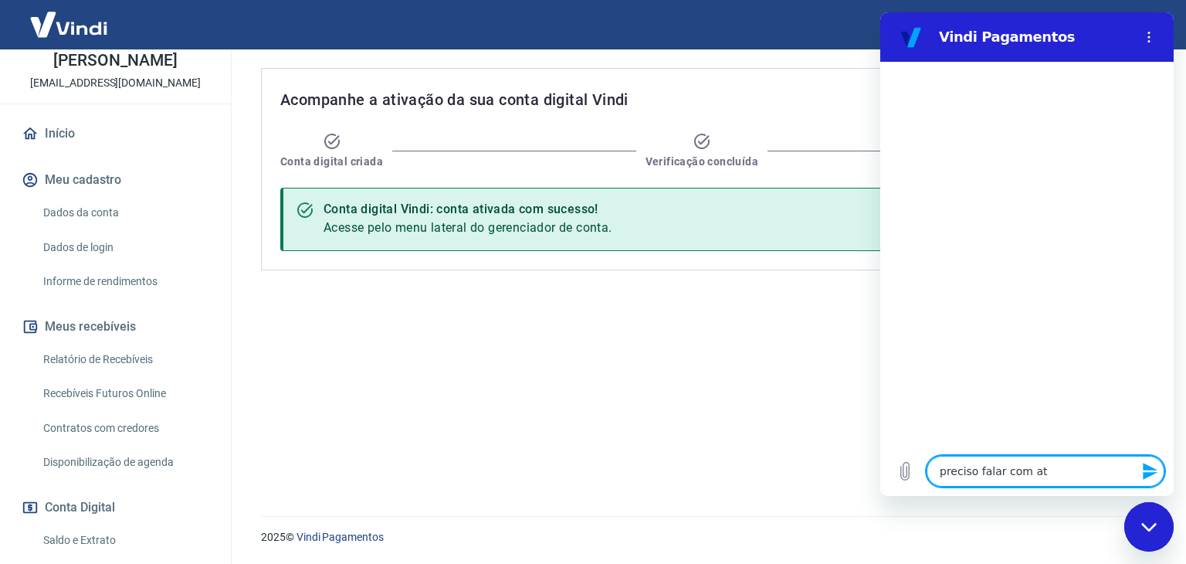
type textarea "preciso falar com ate"
type textarea "x"
type textarea "preciso falar com aten"
type textarea "x"
type textarea "preciso falar com atend"
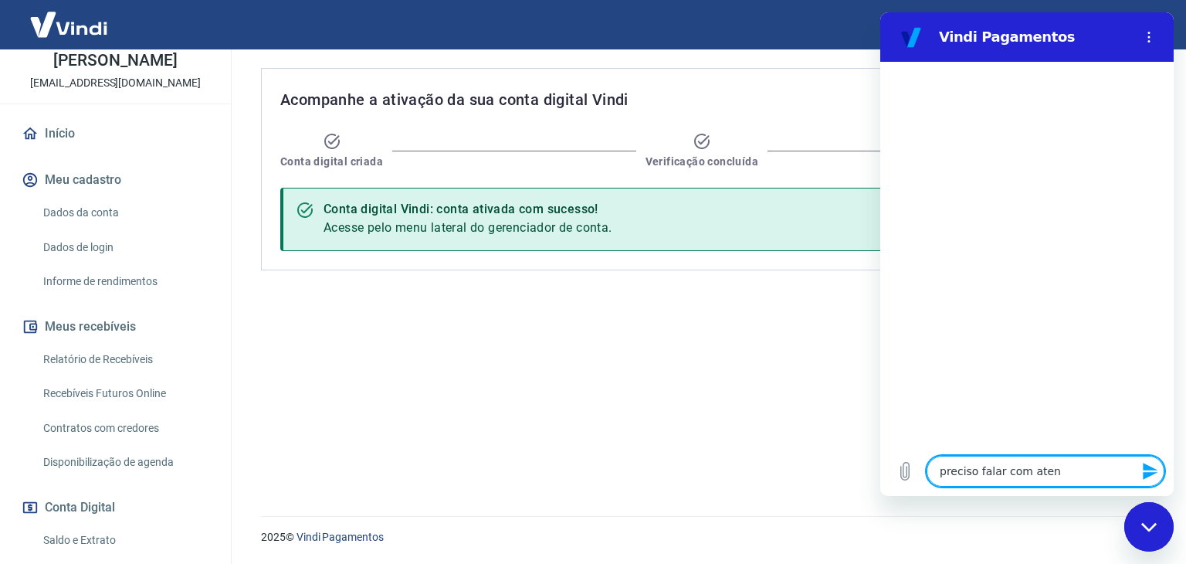
type textarea "x"
type textarea "preciso falar com atende"
type textarea "x"
type textarea "preciso falar com atenden"
type textarea "x"
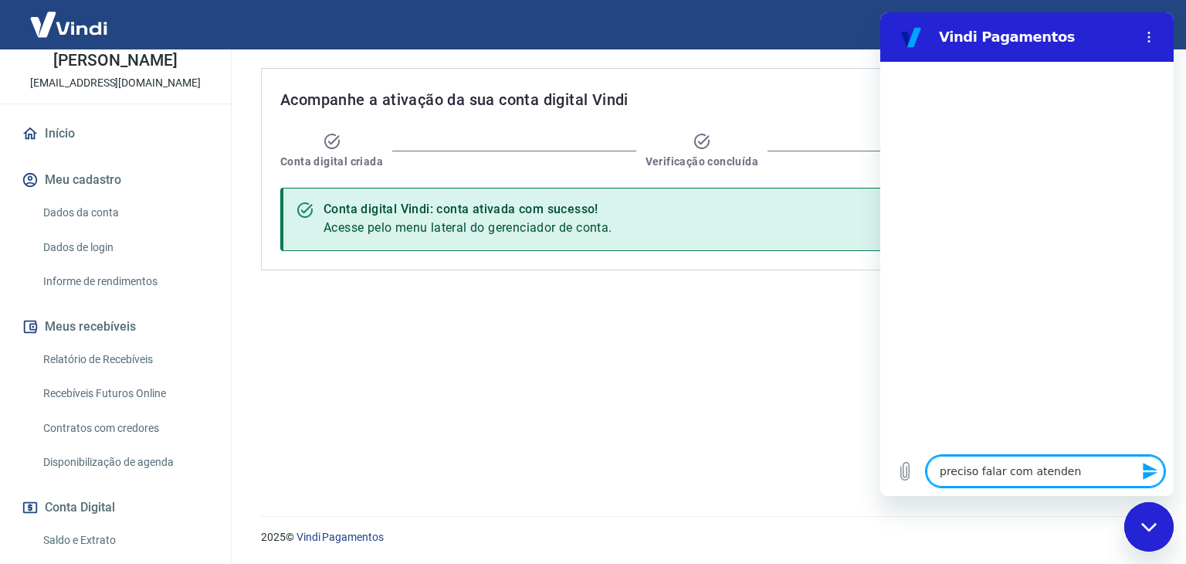
type textarea "preciso falar com atendent"
type textarea "x"
type textarea "preciso falar com atendente"
type textarea "x"
type textarea "preciso falar com atendente"
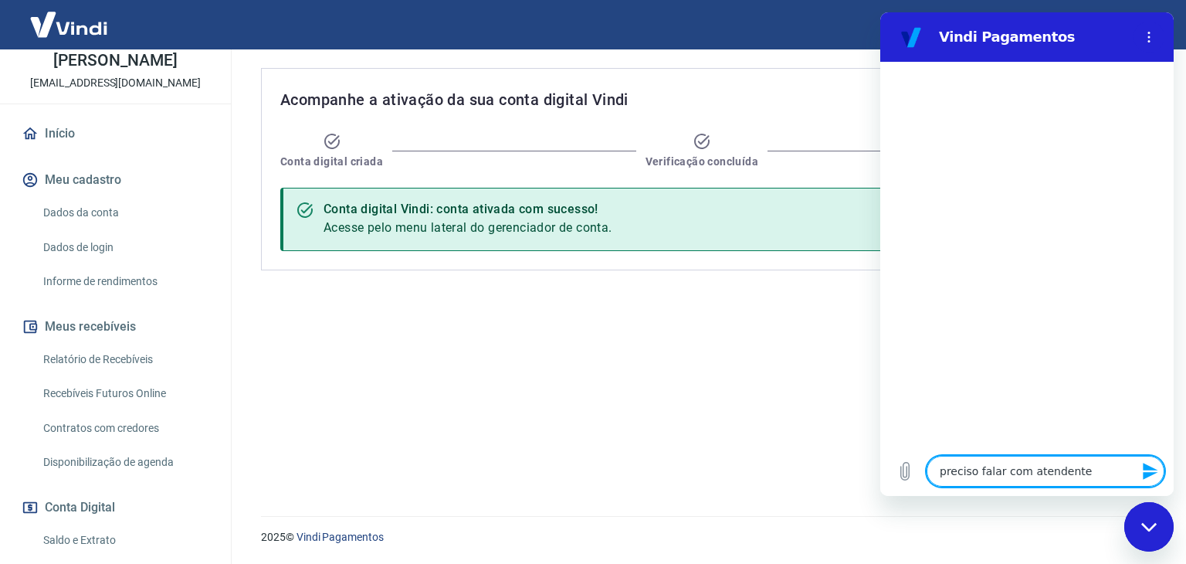
type textarea "x"
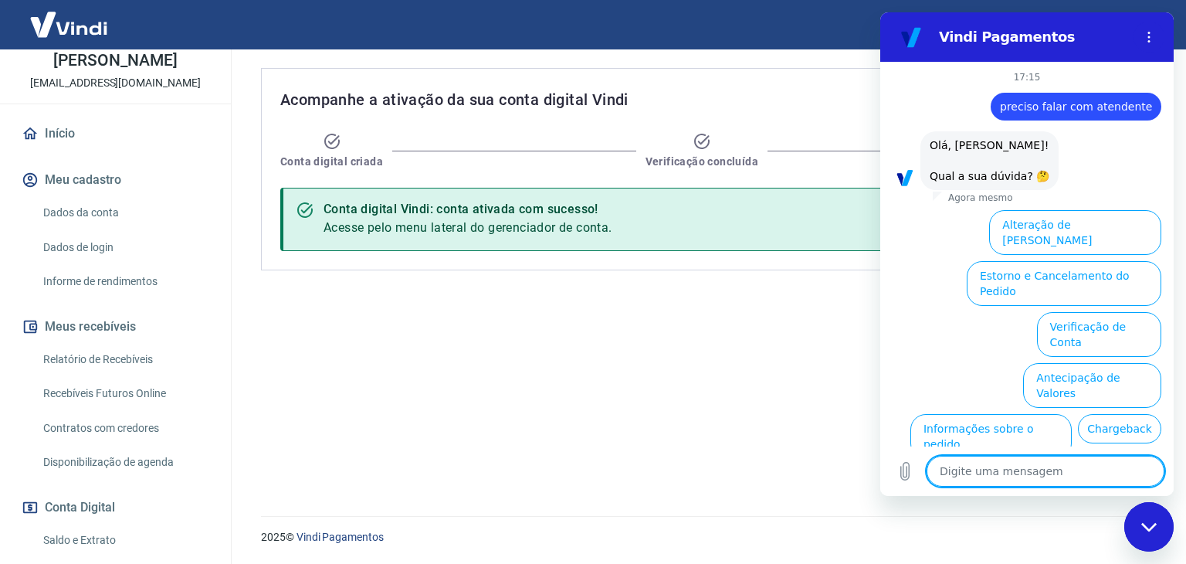
scroll to position [78, 0]
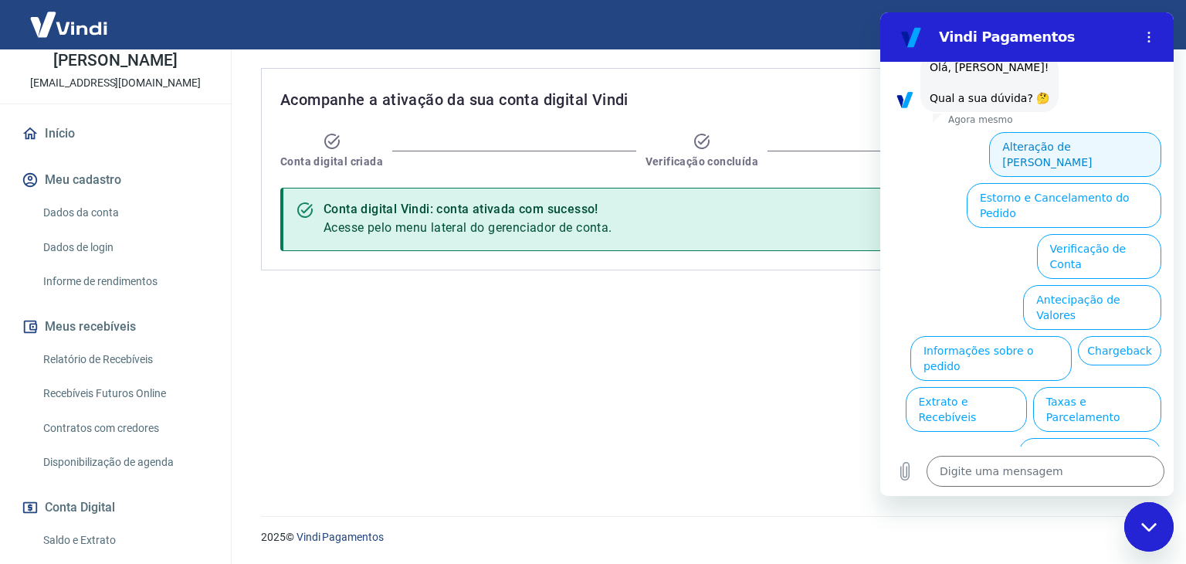
click at [1073, 151] on button "Alteração de Dados Cadastrais" at bounding box center [1075, 154] width 172 height 45
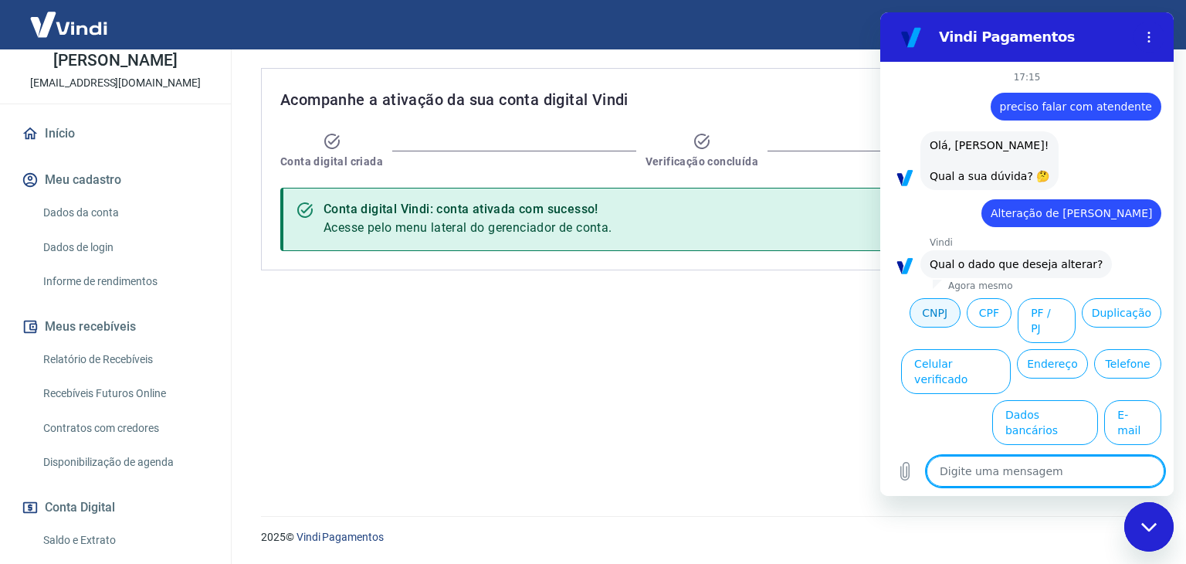
click at [938, 310] on button "CNPJ" at bounding box center [935, 312] width 51 height 29
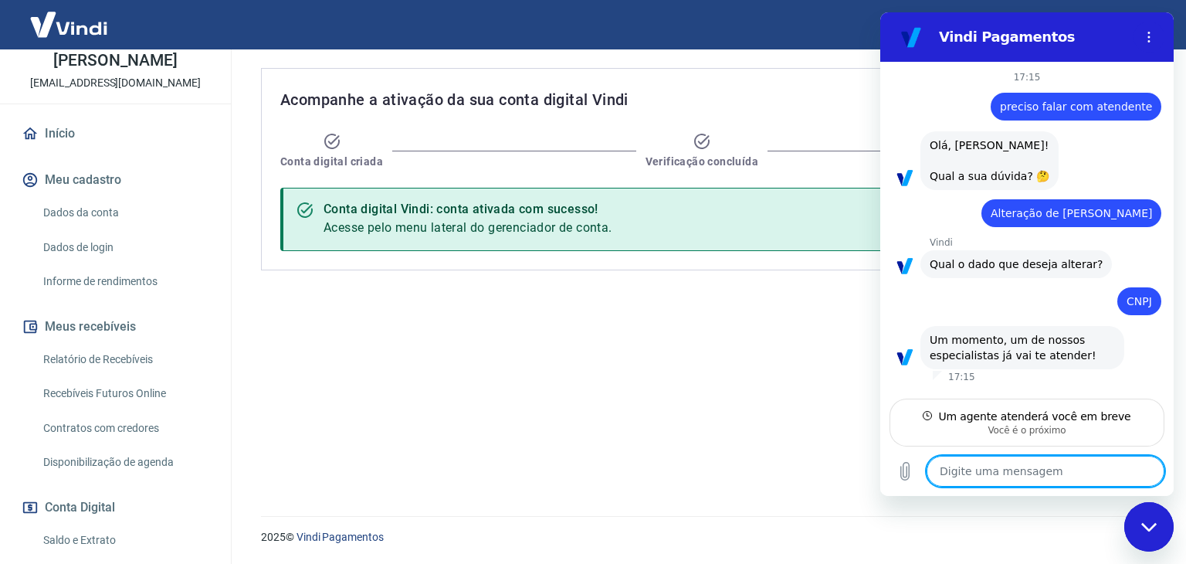
type textarea "x"
type textarea "b"
type textarea "x"
type textarea "bo"
type textarea "x"
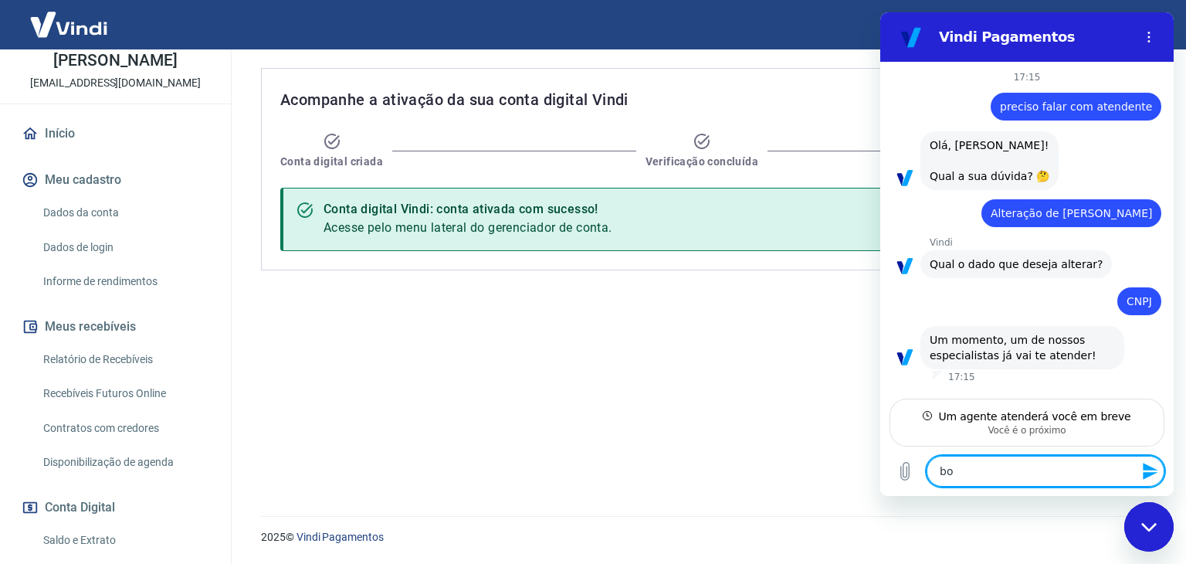
type textarea "boa"
type textarea "x"
type textarea "boa"
type textarea "x"
type textarea "boa t"
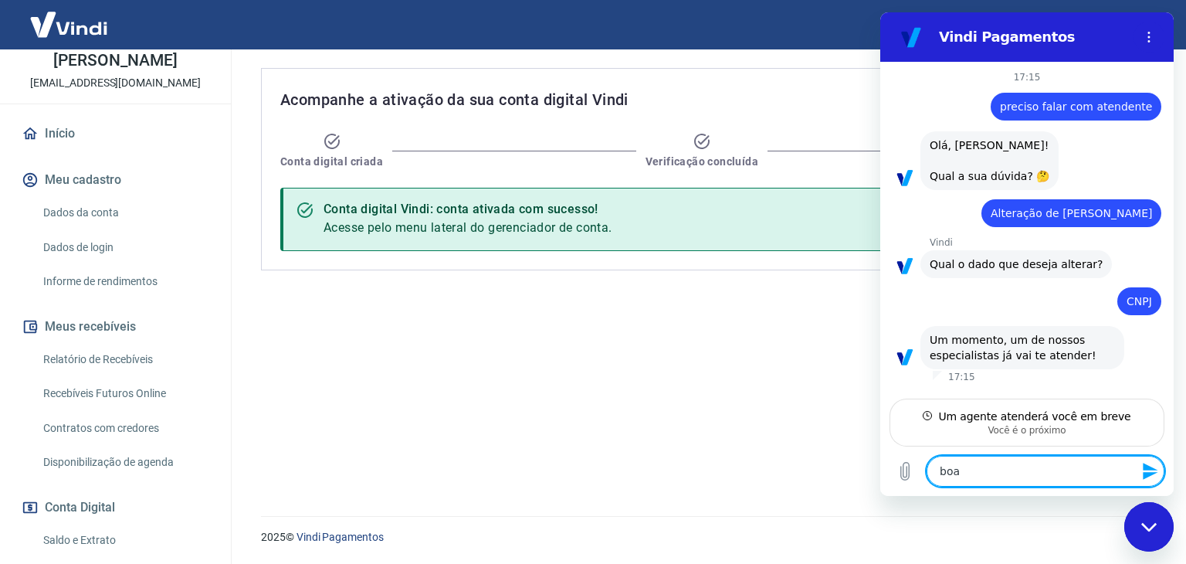
type textarea "x"
type textarea "boa ta"
type textarea "x"
type textarea "boa tar"
type textarea "x"
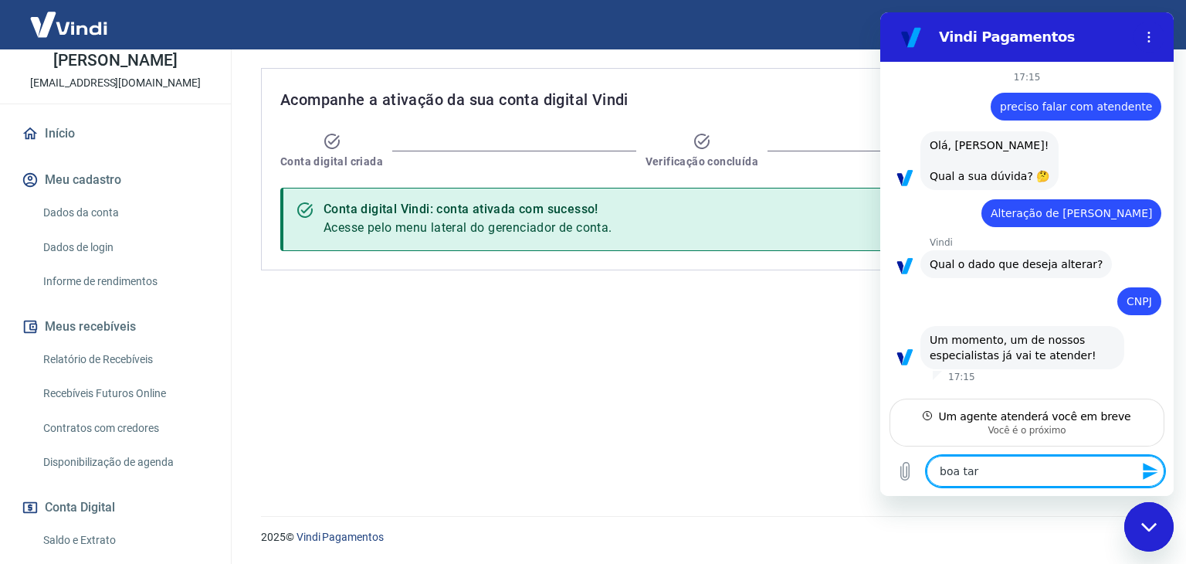
type textarea "boa tard"
type textarea "x"
type textarea "boa tarde"
type textarea "x"
type textarea "boa tarde"
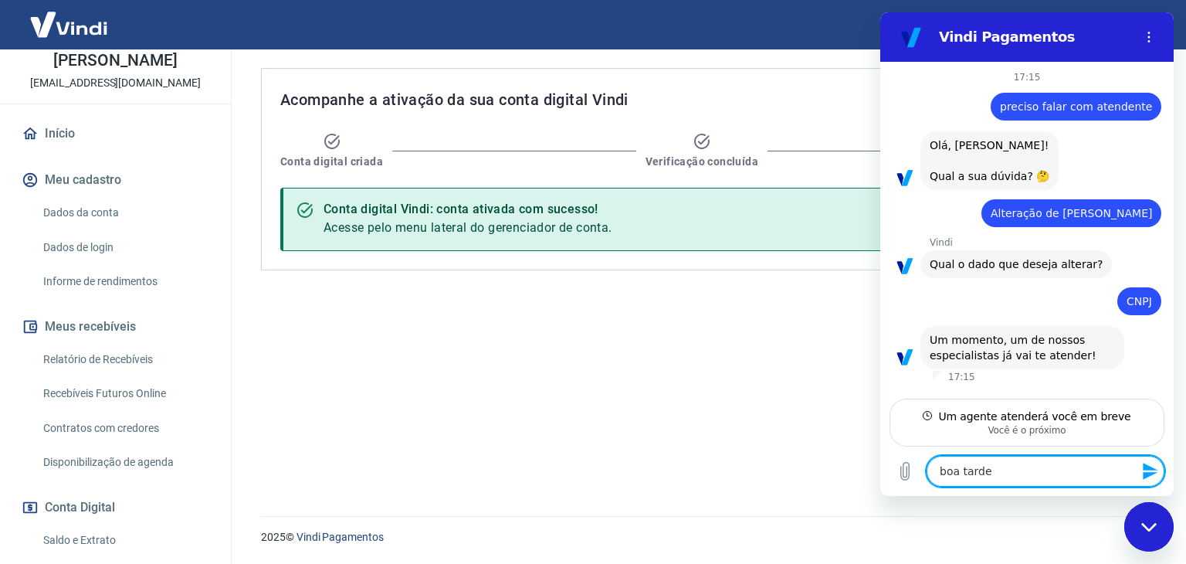
type textarea "x"
type textarea "boa tarde"
type textarea "x"
type textarea "boa tarde,"
type textarea "x"
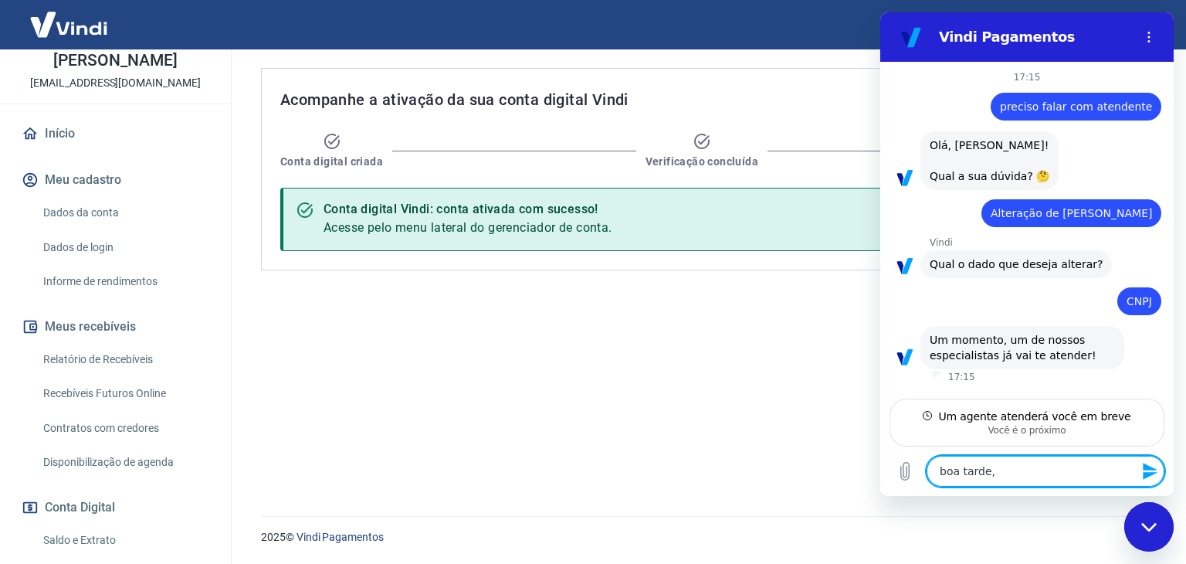
type textarea "boa tarde,"
type textarea "x"
type textarea "boa tarde, p"
type textarea "x"
type textarea "boa tarde, pr"
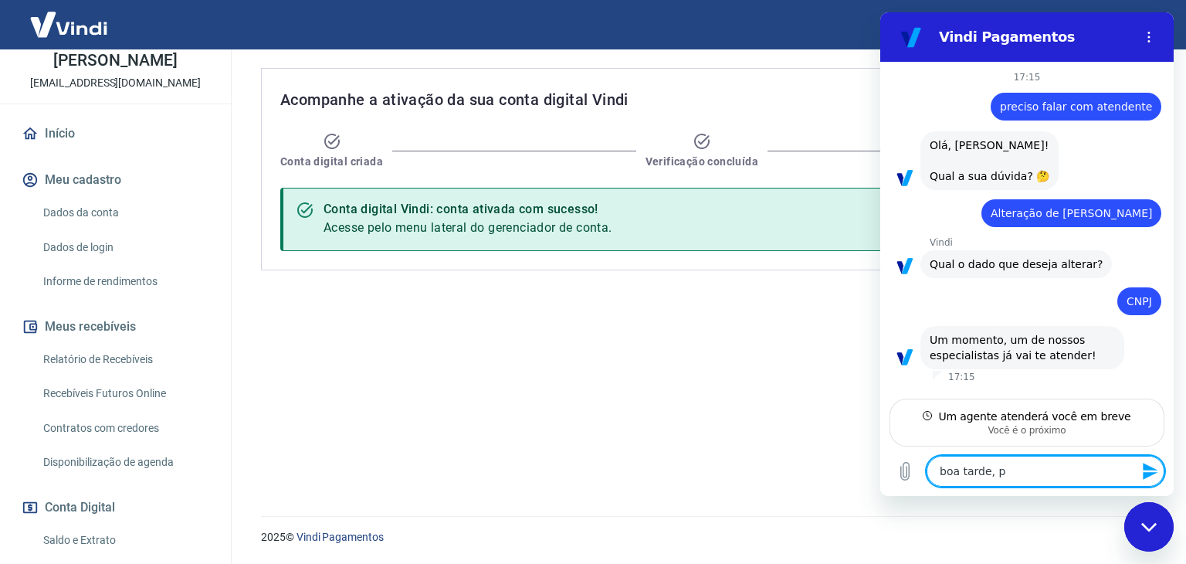
type textarea "x"
type textarea "boa tarde, pre"
type textarea "x"
type textarea "boa tarde, pr"
type textarea "x"
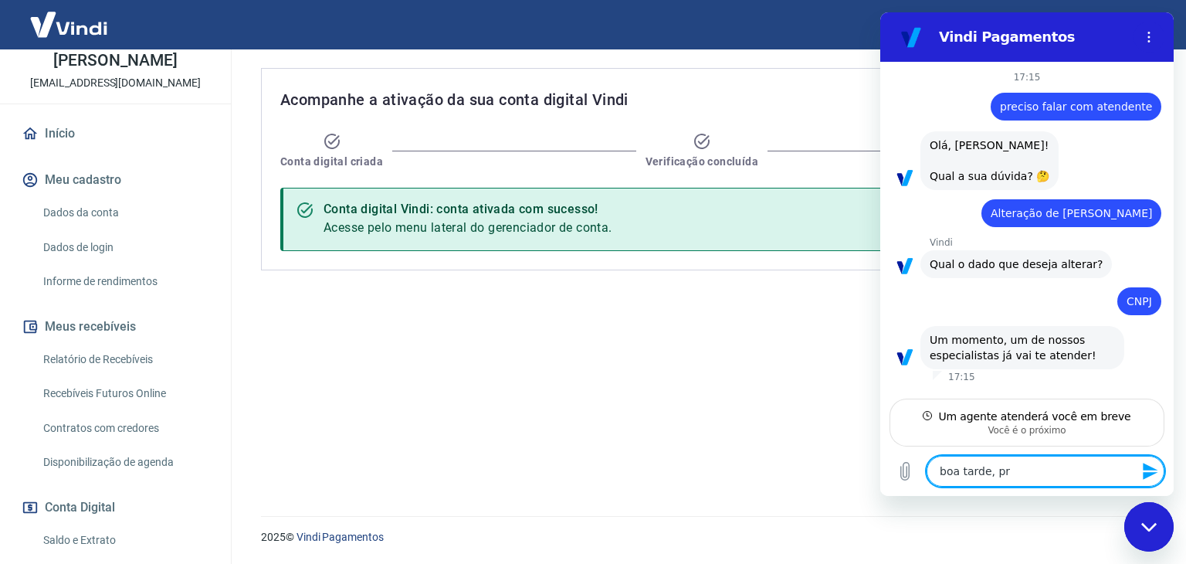
type textarea "boa tarde, p"
type textarea "x"
type textarea "boa tarde,"
type textarea "x"
type textarea "boa tarde, m"
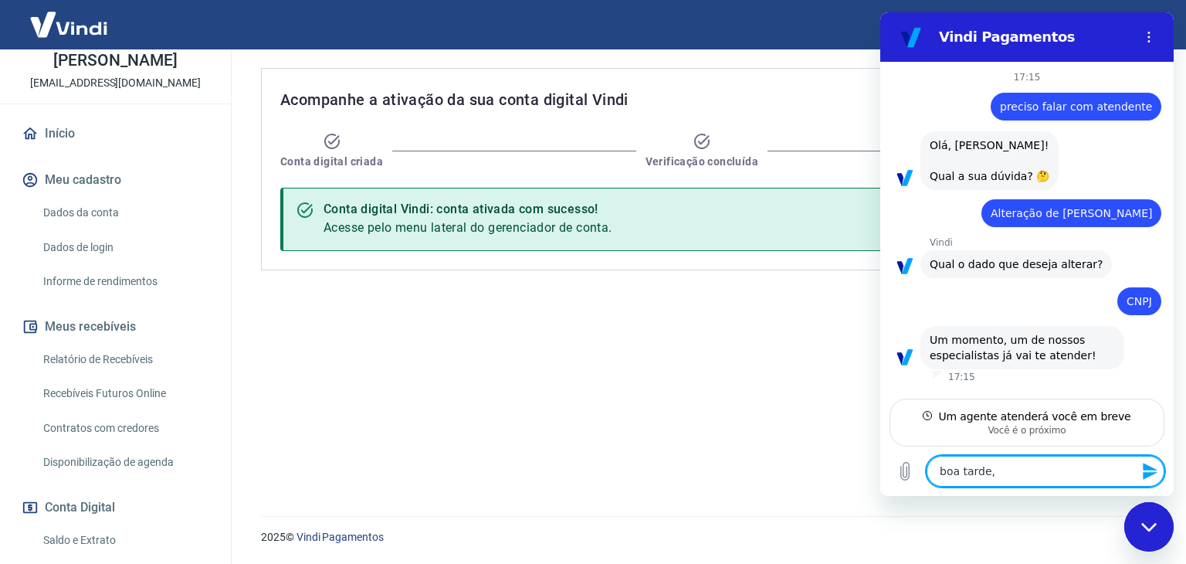
type textarea "x"
type textarea "boa tarde, mu"
type textarea "x"
type textarea "boa tarde, mud"
type textarea "x"
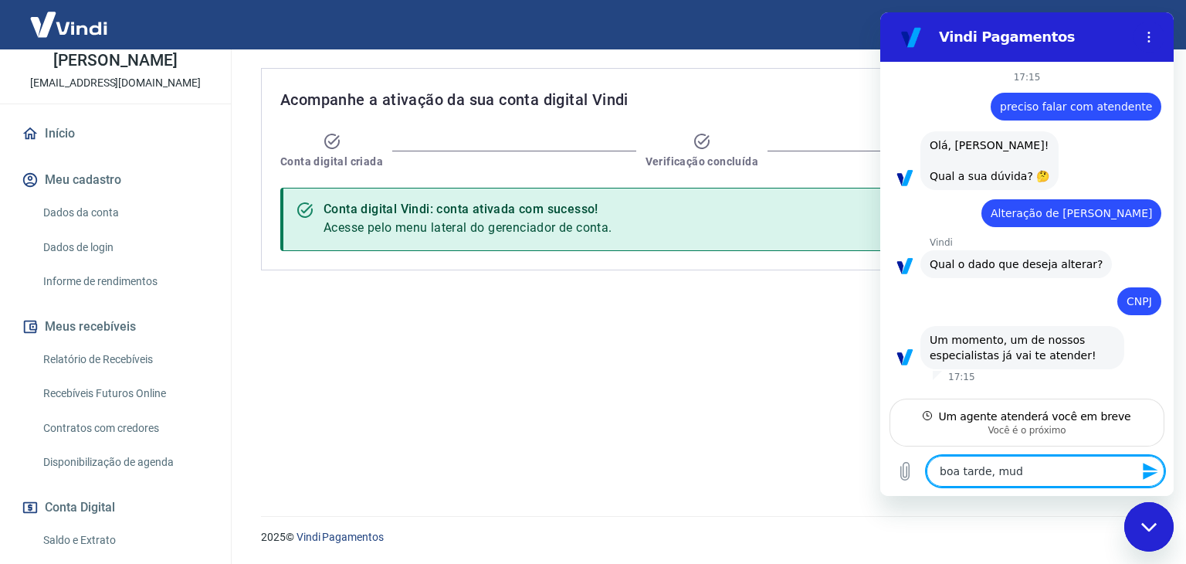
type textarea "boa tarde, mude"
type textarea "x"
type textarea "boa tarde, mudei"
type textarea "x"
type textarea "boa tarde, mudei"
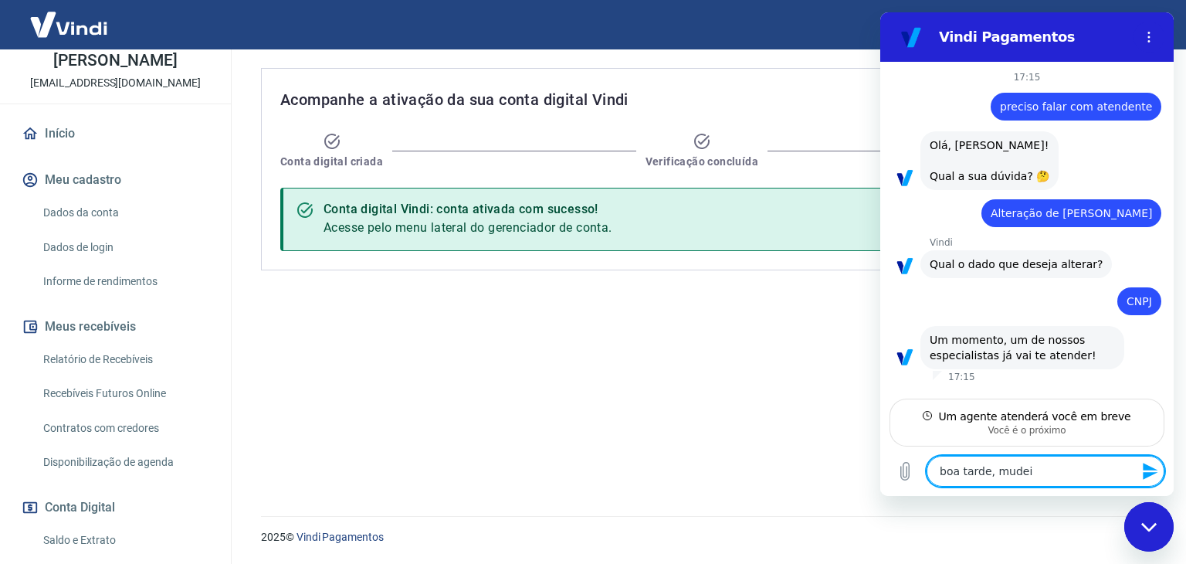
type textarea "x"
type textarea "boa tarde, mudei o"
type textarea "x"
type textarea "boa tarde, mudei ou"
type textarea "x"
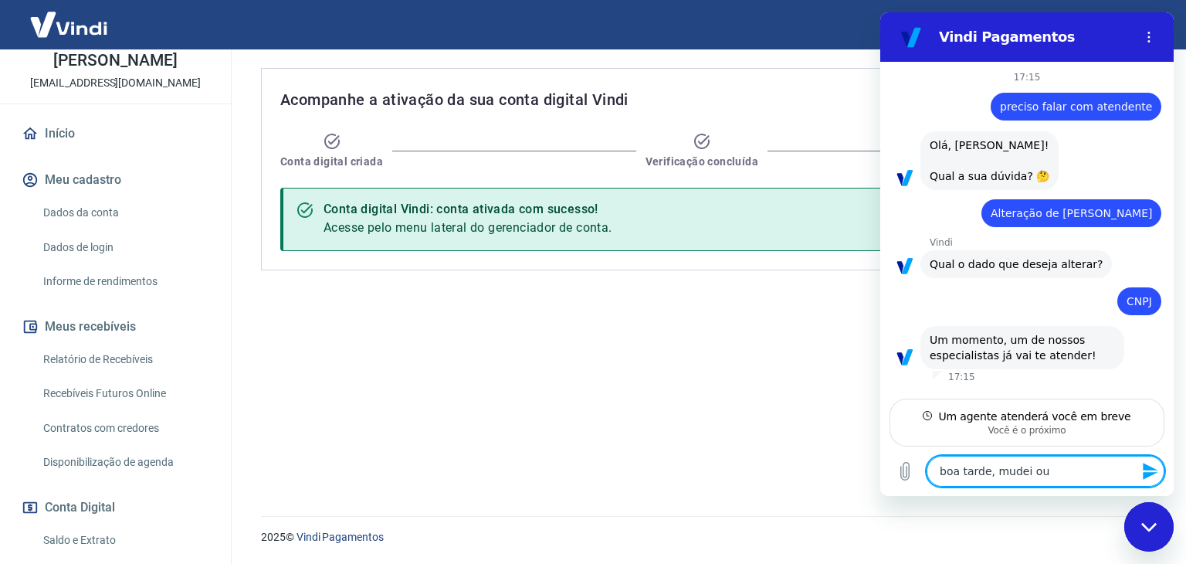
type textarea "boa tarde, mudei out"
type textarea "x"
type textarea "boa tarde, mudei outr"
type textarea "x"
type textarea "boa tarde, mudei outro"
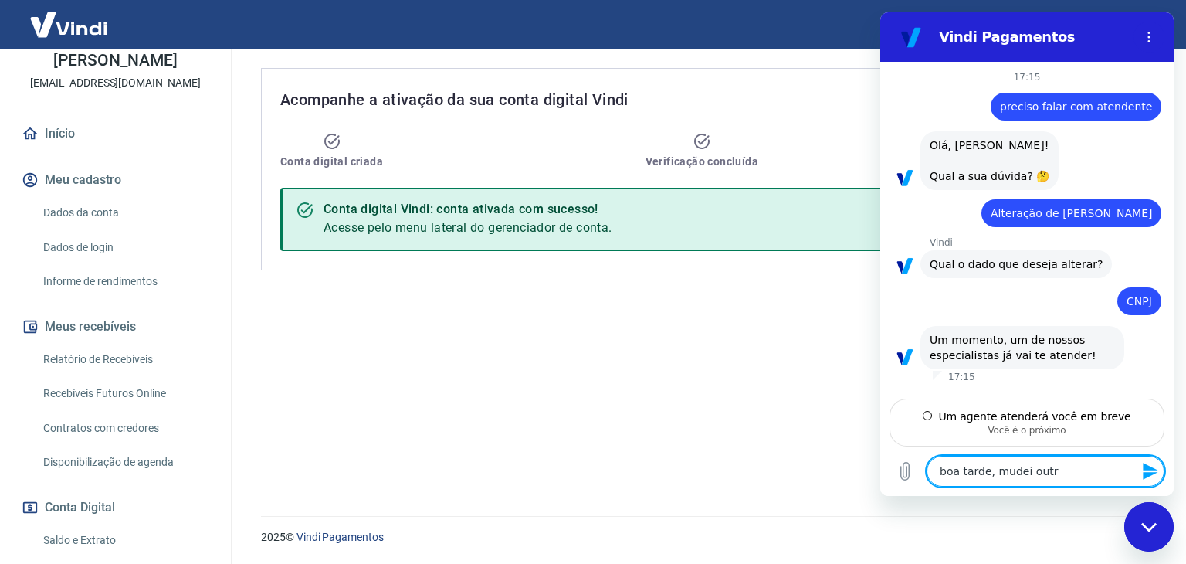
type textarea "x"
type textarea "boa tarde, mudei outro"
type textarea "x"
type textarea "boa tarde, mudei outro"
type textarea "x"
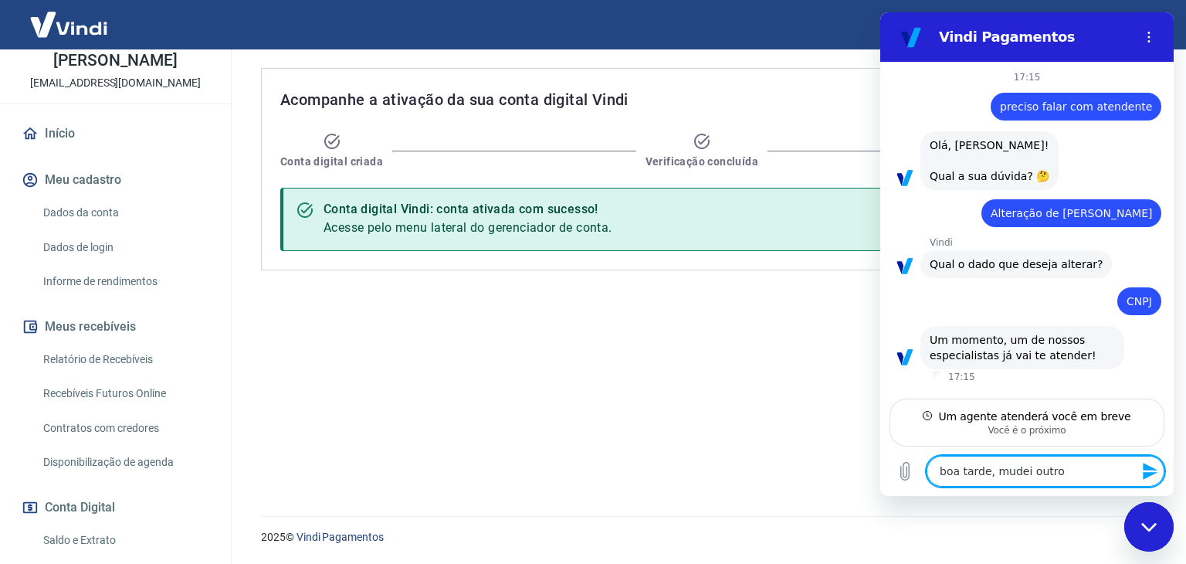
type textarea "boa tarde, mudei outr"
type textarea "x"
type textarea "boa tarde, mudei out"
type textarea "x"
type textarea "boa tarde, mudei ou"
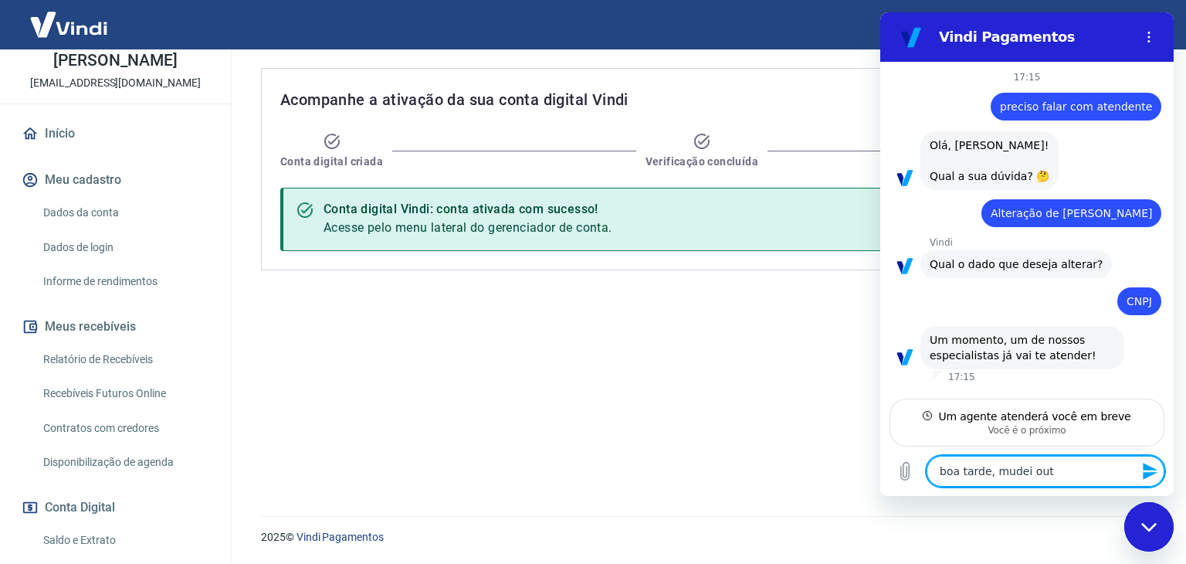
type textarea "x"
type textarea "boa tarde, mudei o"
type textarea "x"
type textarea "boa tarde, mudei"
type textarea "x"
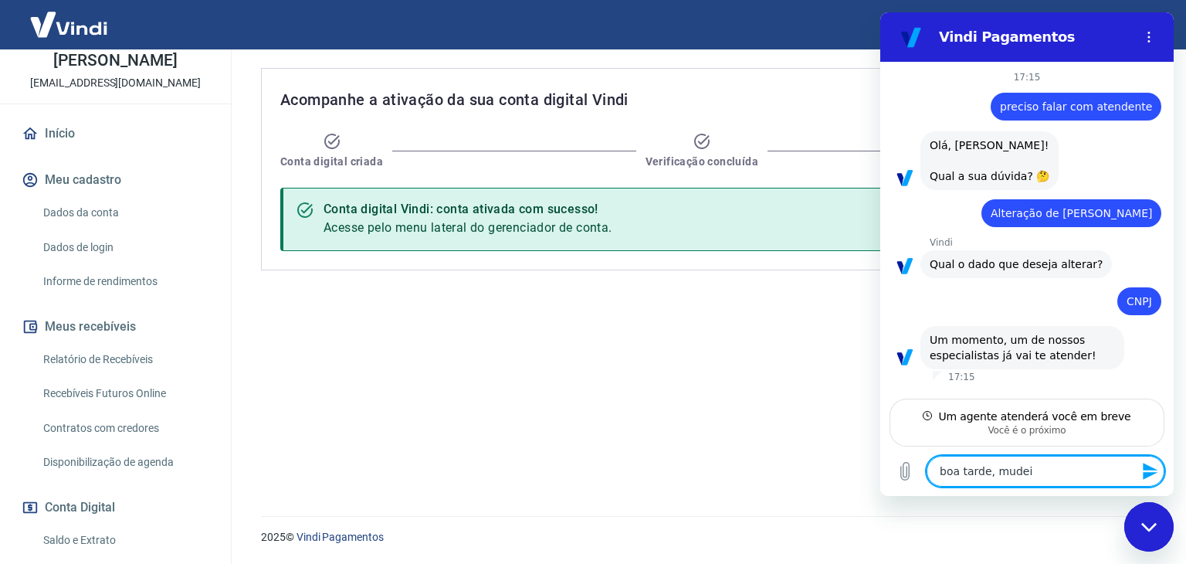
type textarea "boa tarde, mudei p"
type textarea "x"
type textarea "boa tarde, mudei pa"
type textarea "x"
type textarea "boa tarde, mudei par"
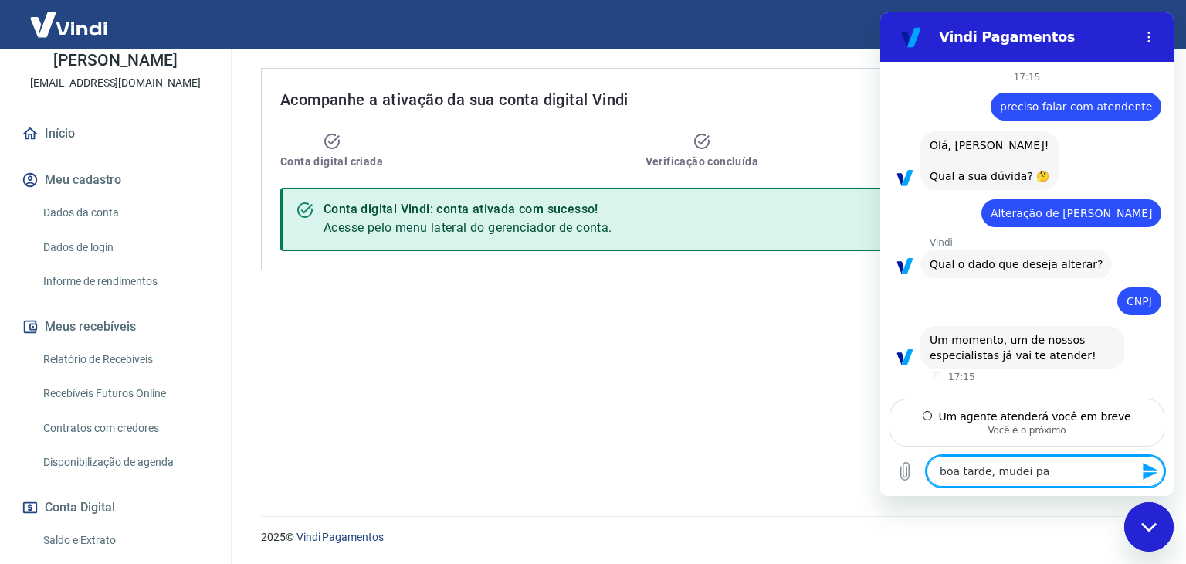
type textarea "x"
type textarea "boa tarde, mudei para"
type textarea "x"
type textarea "boa tarde, mudei para"
type textarea "x"
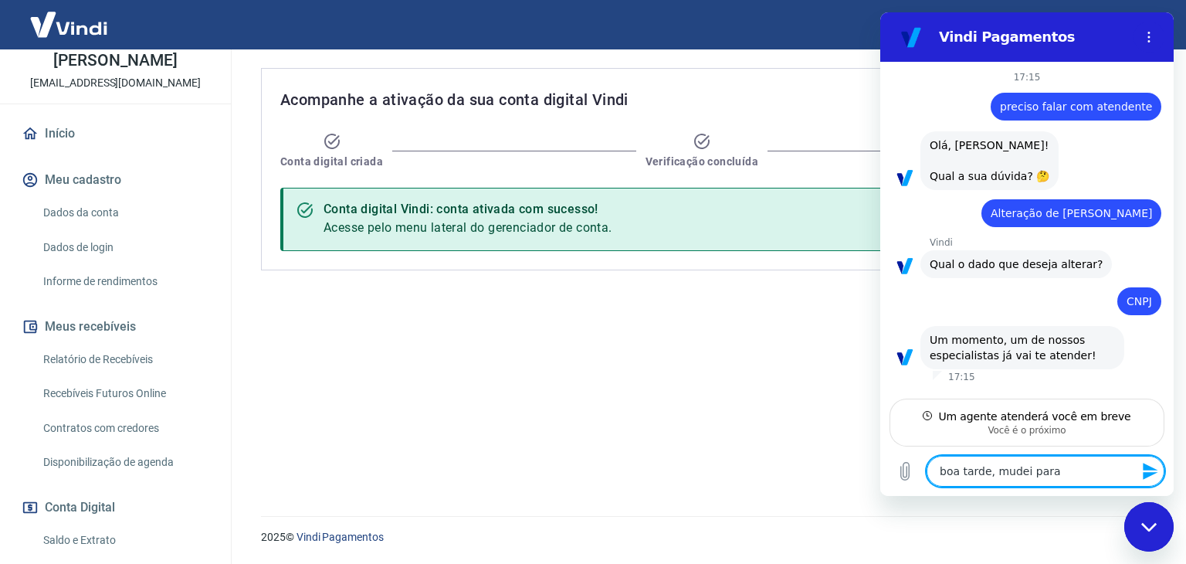
type textarea "boa tarde, mudei para o"
type textarea "x"
type textarea "boa tarde, mudei para ou"
type textarea "x"
type textarea "boa tarde, mudei para out"
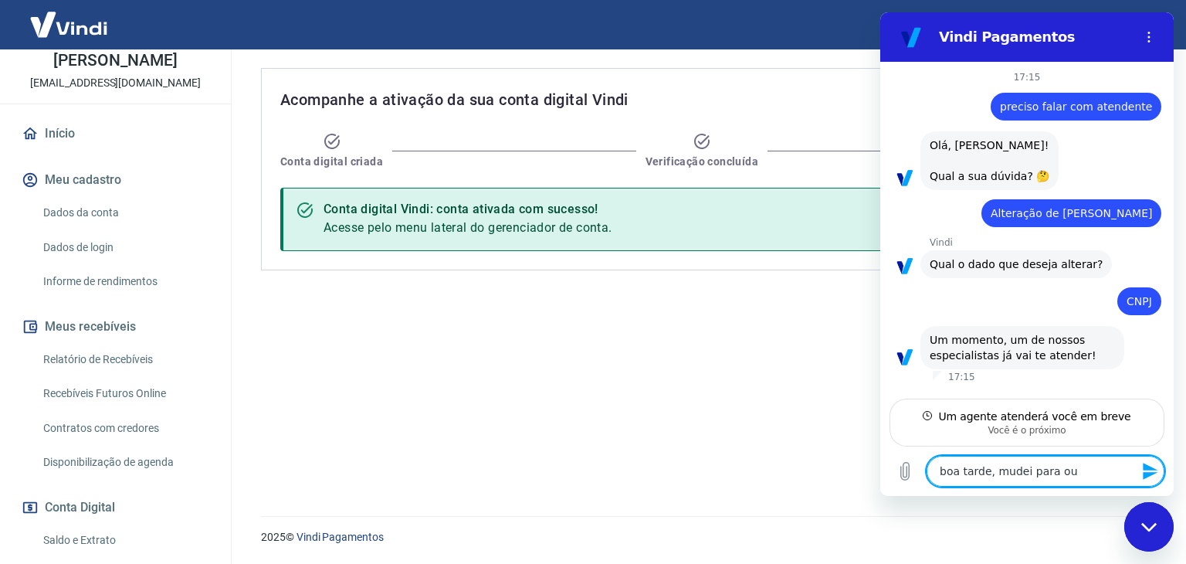
type textarea "x"
type textarea "boa tarde, mudei para outr"
type textarea "x"
type textarea "boa tarde, mudei para outro"
type textarea "x"
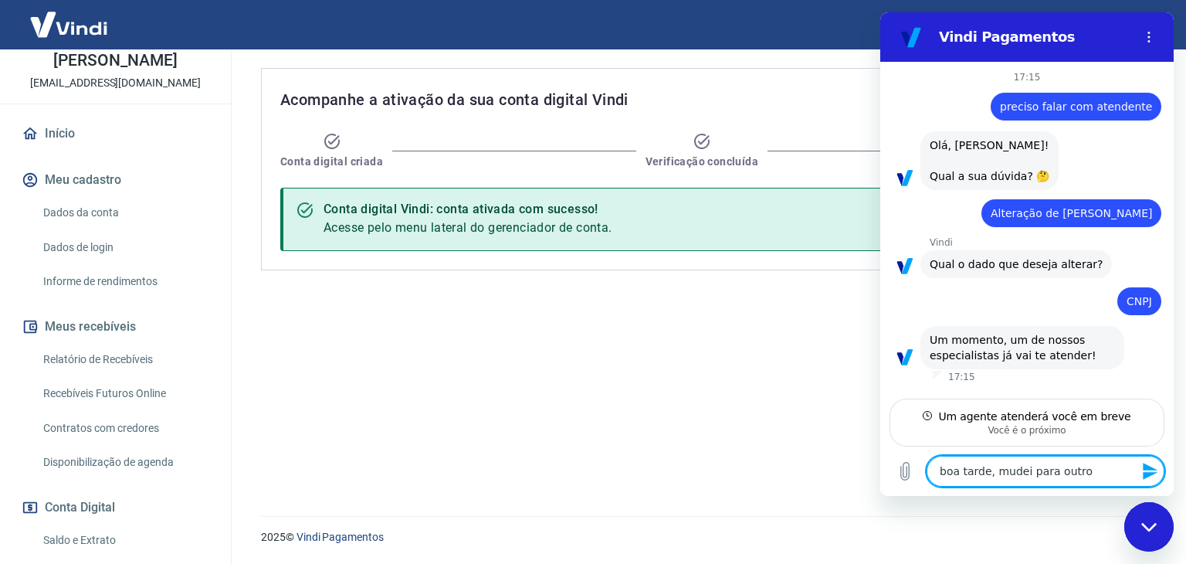
type textarea "boa tarde, mudei para outro"
type textarea "x"
type textarea "boa tarde, mudei para outro c"
type textarea "x"
type textarea "boa tarde, mudei para outro cn"
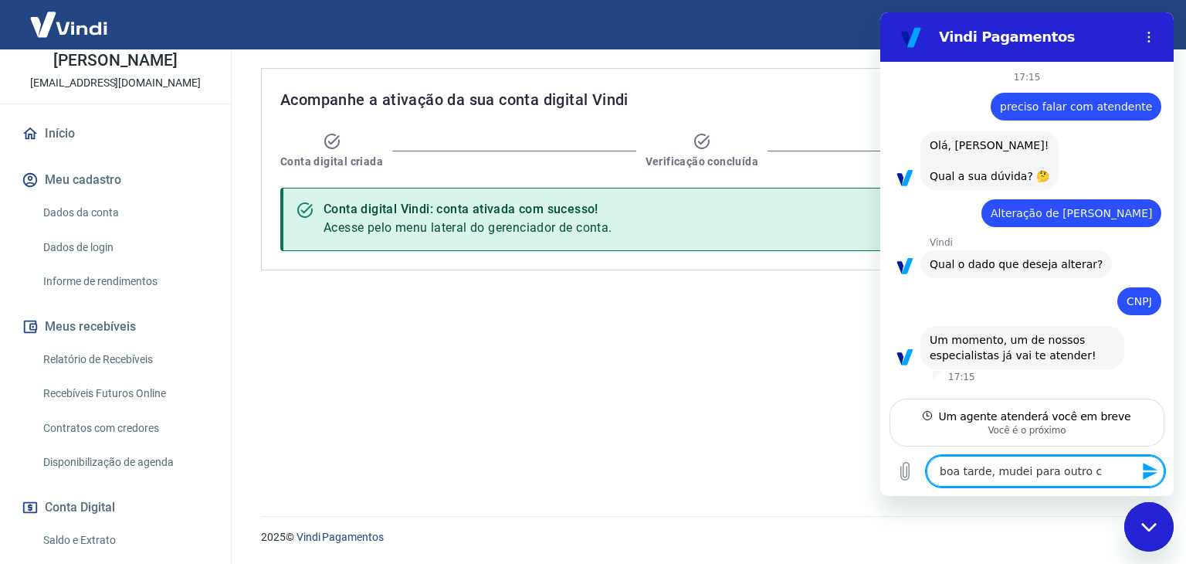
type textarea "x"
type textarea "boa tarde, mudei para outro cno"
type textarea "x"
type textarea "boa tarde, mudei para outro cnoj"
type textarea "x"
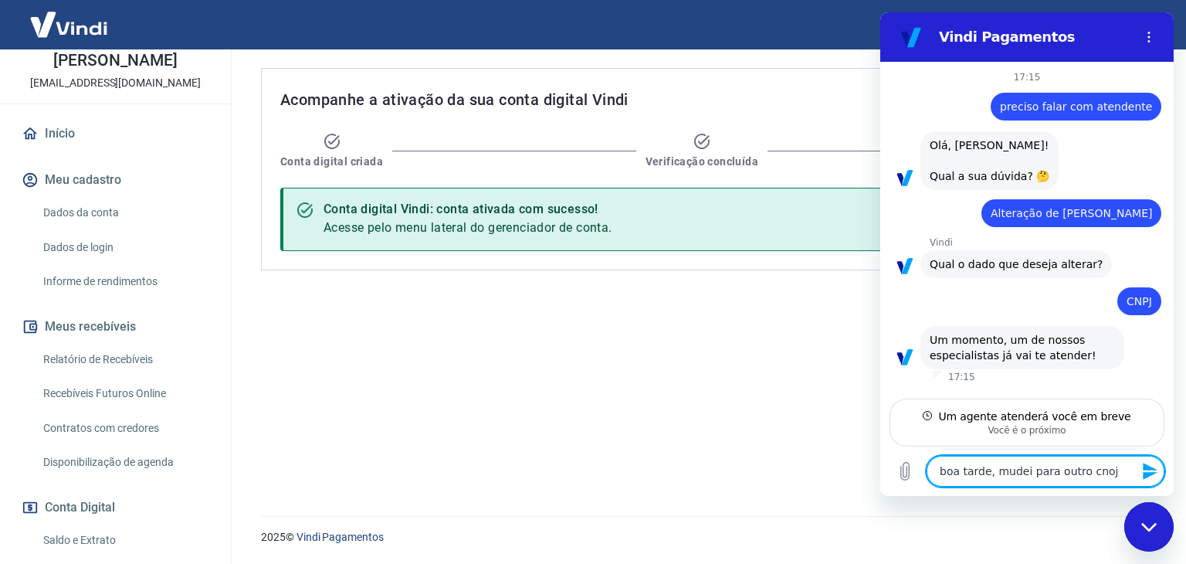
type textarea "boa tarde, mudei para outro cnoj"
type textarea "x"
type textarea "boa tarde, mudei para outro cnoj e"
type textarea "x"
type textarea "boa tarde, mudei para outro cnoj e"
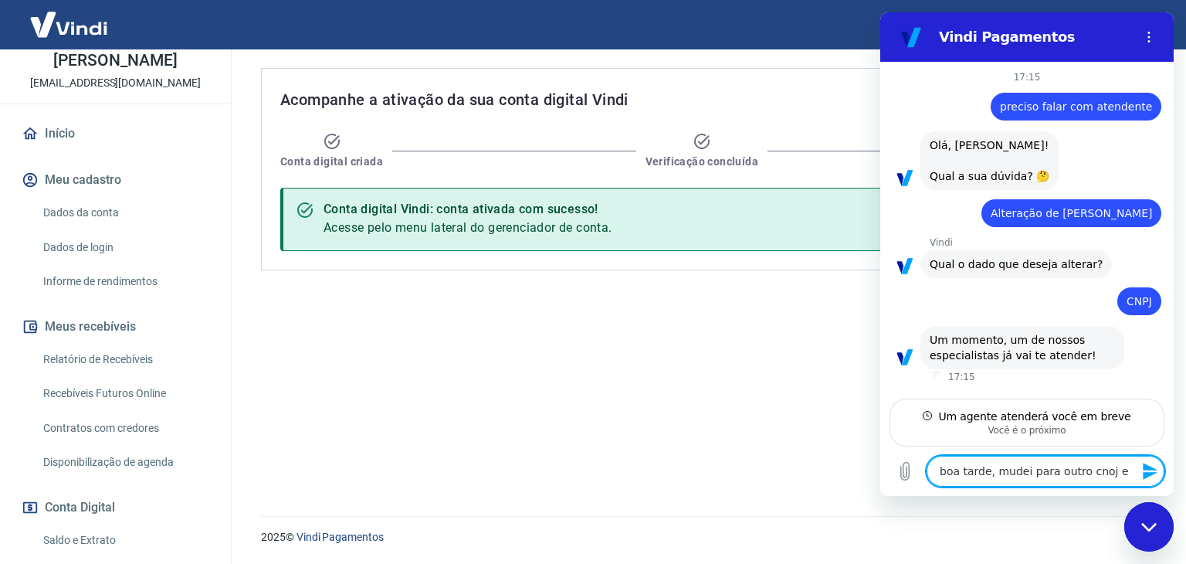
type textarea "x"
type textarea "boa tarde, mudei para outro cnoj e"
type textarea "x"
type textarea "boa tarde, mudei para outro cnoj"
type textarea "x"
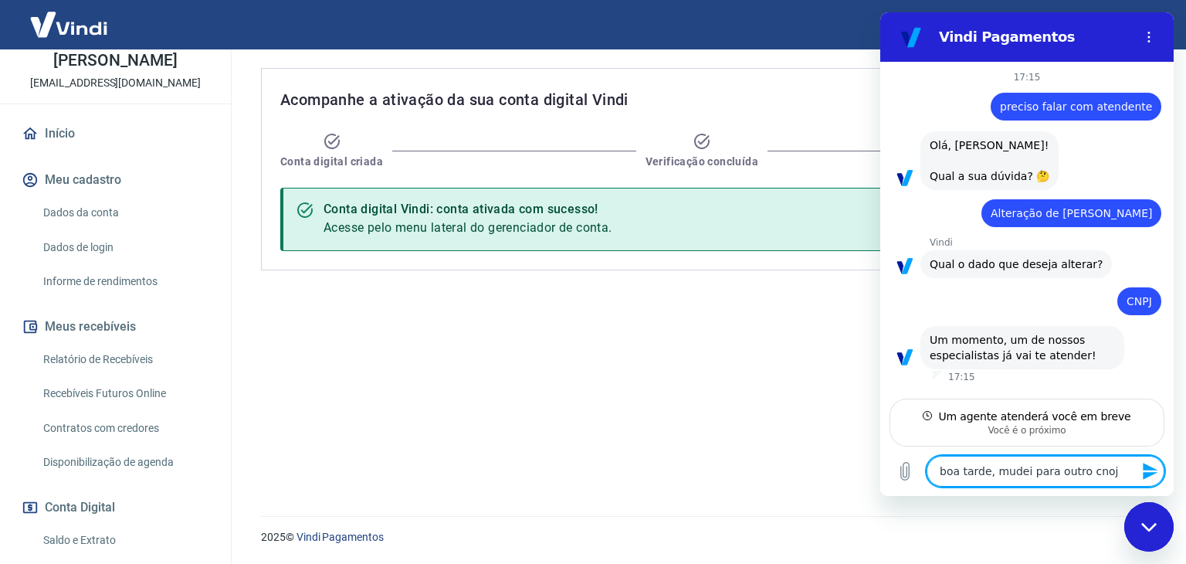
type textarea "boa tarde, mudei para outro cnoj"
type textarea "x"
type textarea "boa tarde, mudei para outro cno"
type textarea "x"
type textarea "boa tarde, mudei para outro cn"
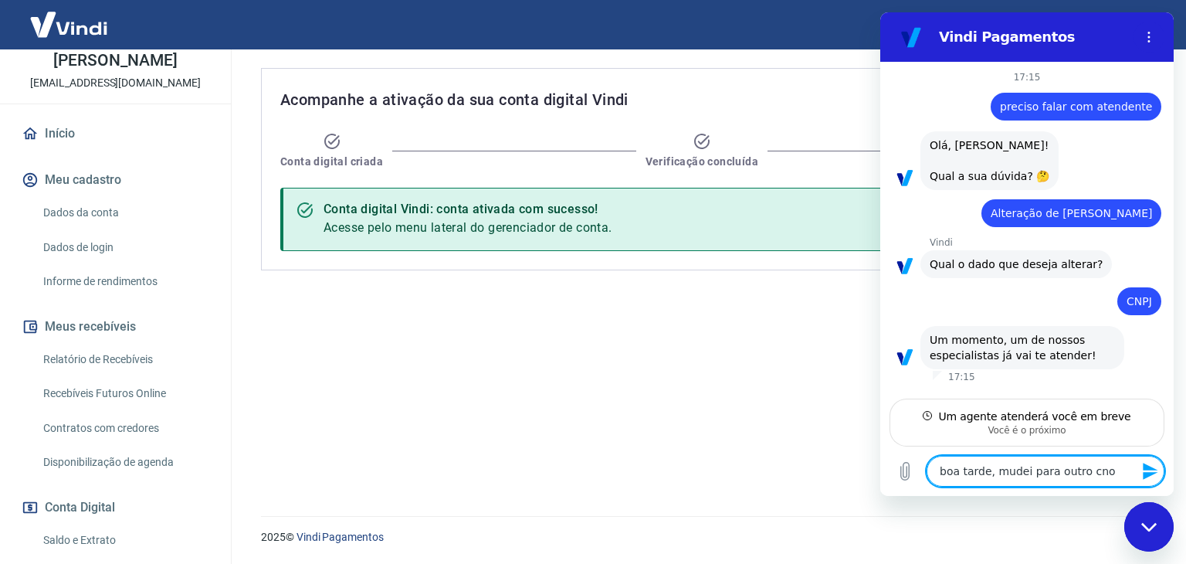
type textarea "x"
type textarea "boa tarde, mudei para outro cnp"
type textarea "x"
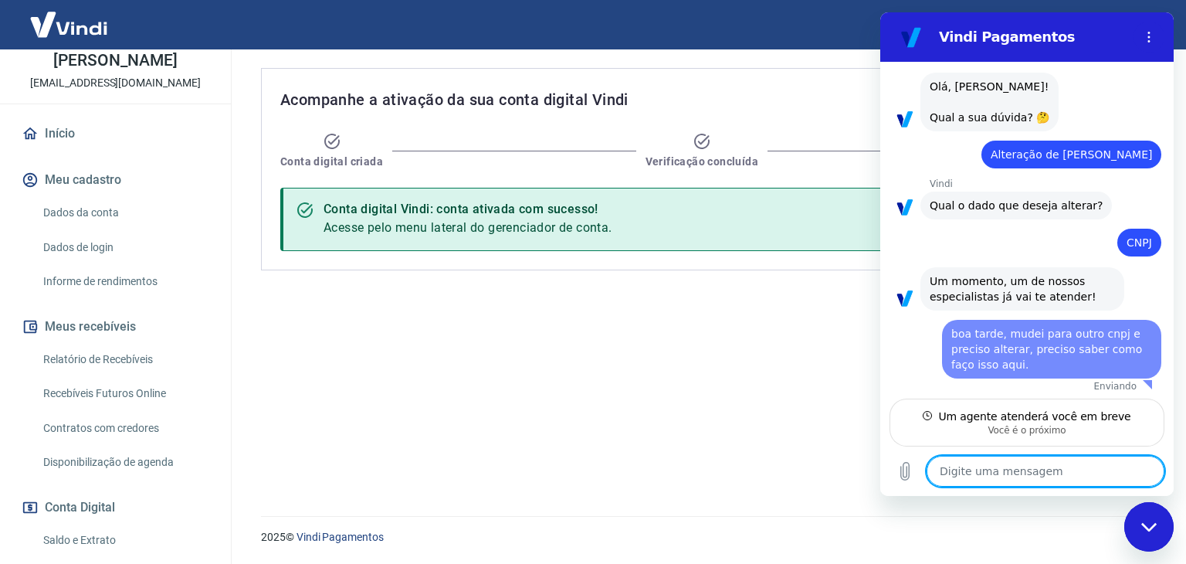
scroll to position [62, 0]
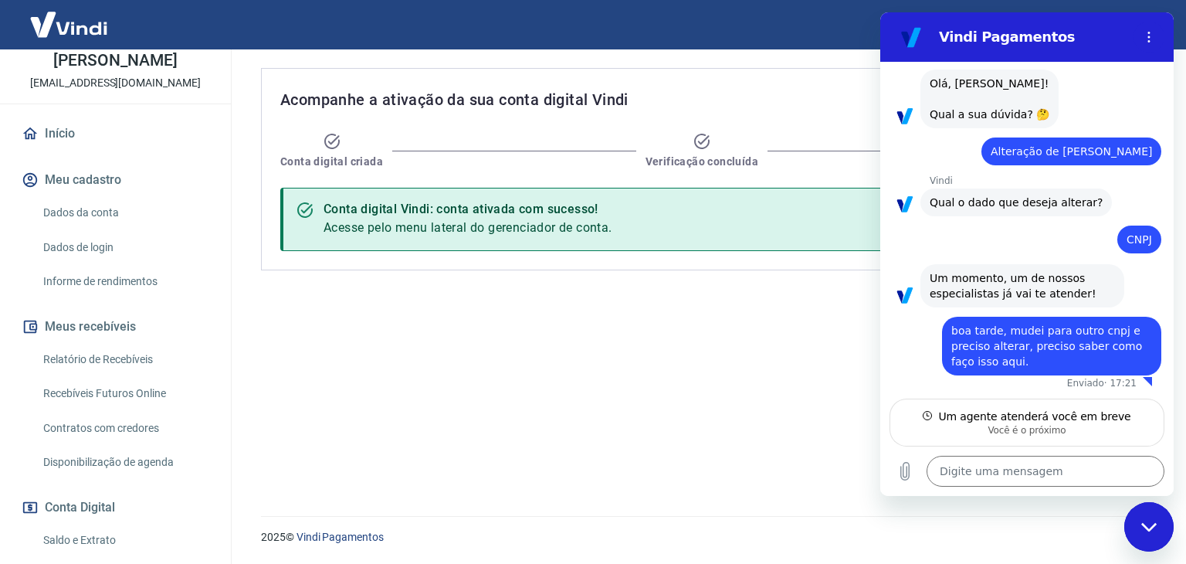
click at [828, 373] on div "Acompanhe a ativação da sua conta digital Vindi Conta digital criada Verificaçã…" at bounding box center [705, 273] width 925 height 448
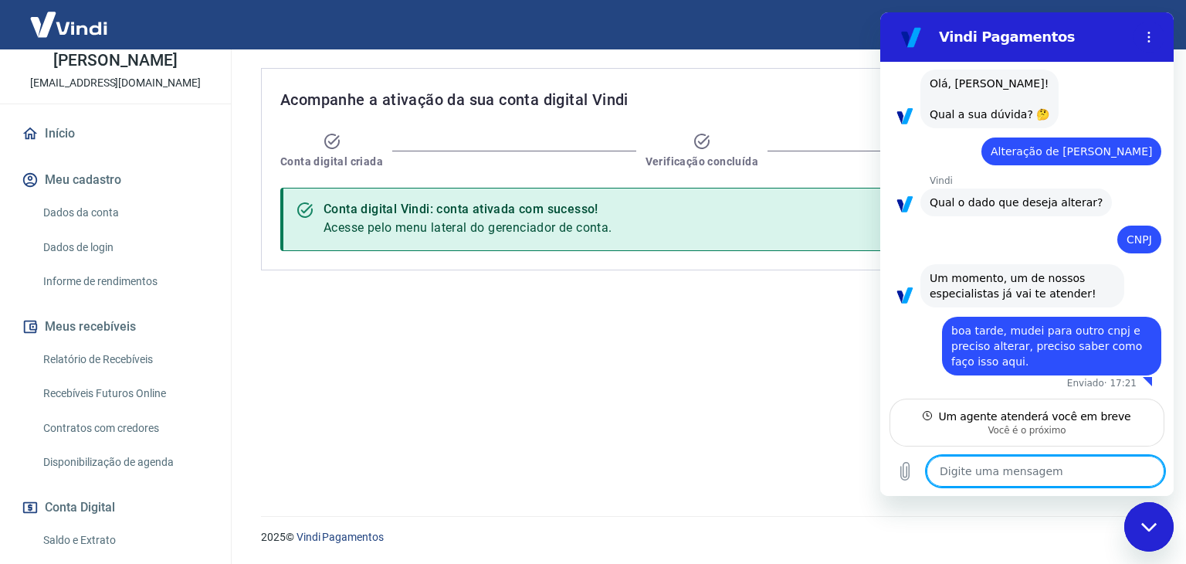
click at [993, 471] on textarea at bounding box center [1046, 471] width 238 height 31
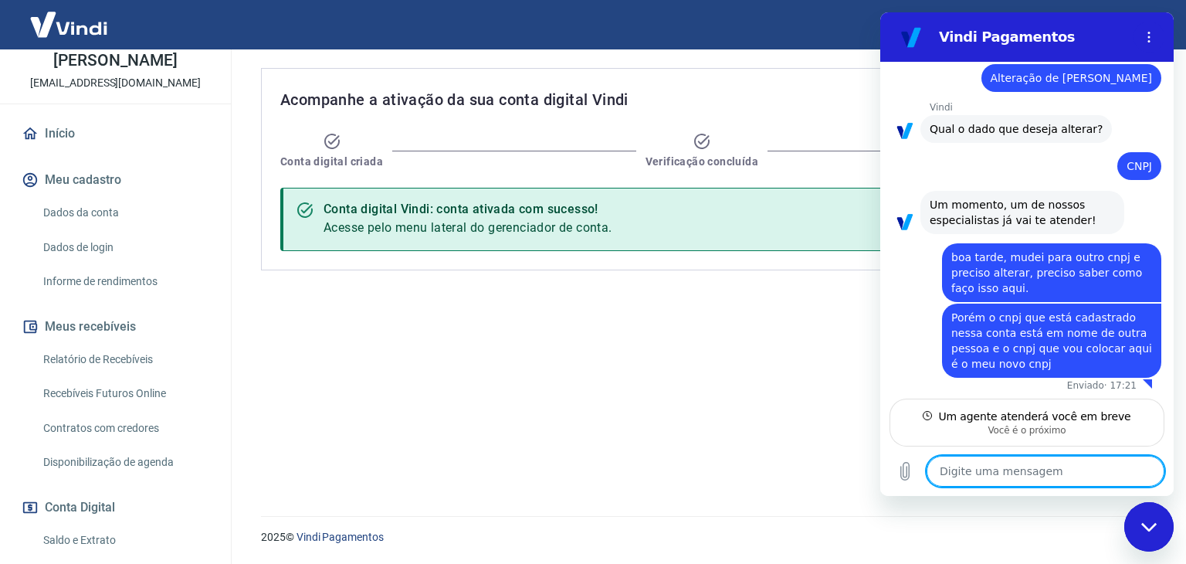
scroll to position [138, 0]
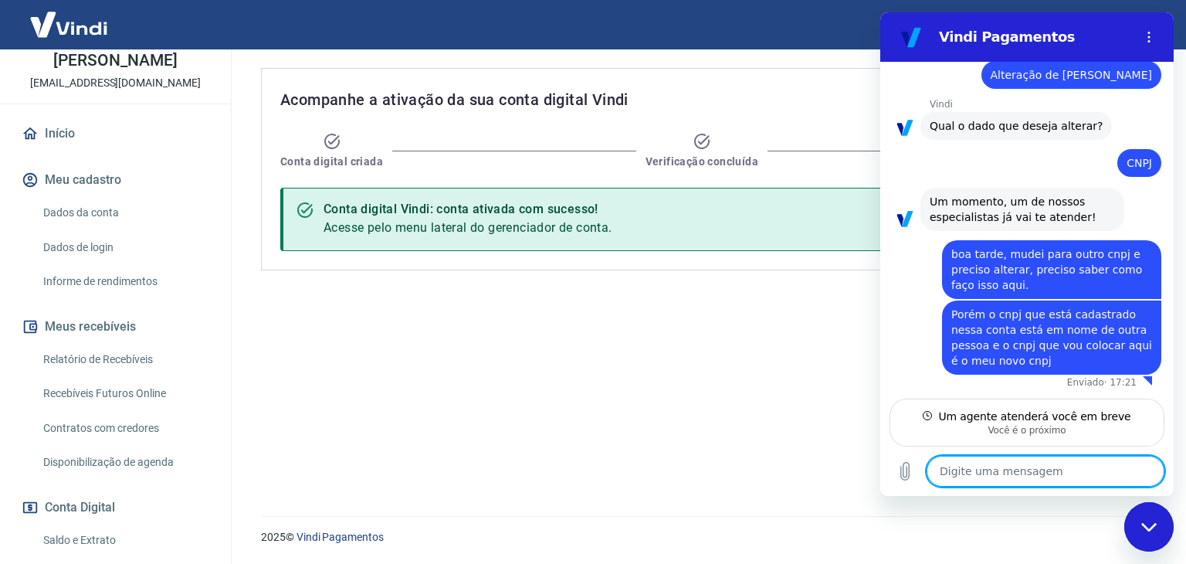
click at [982, 473] on textarea at bounding box center [1046, 471] width 238 height 31
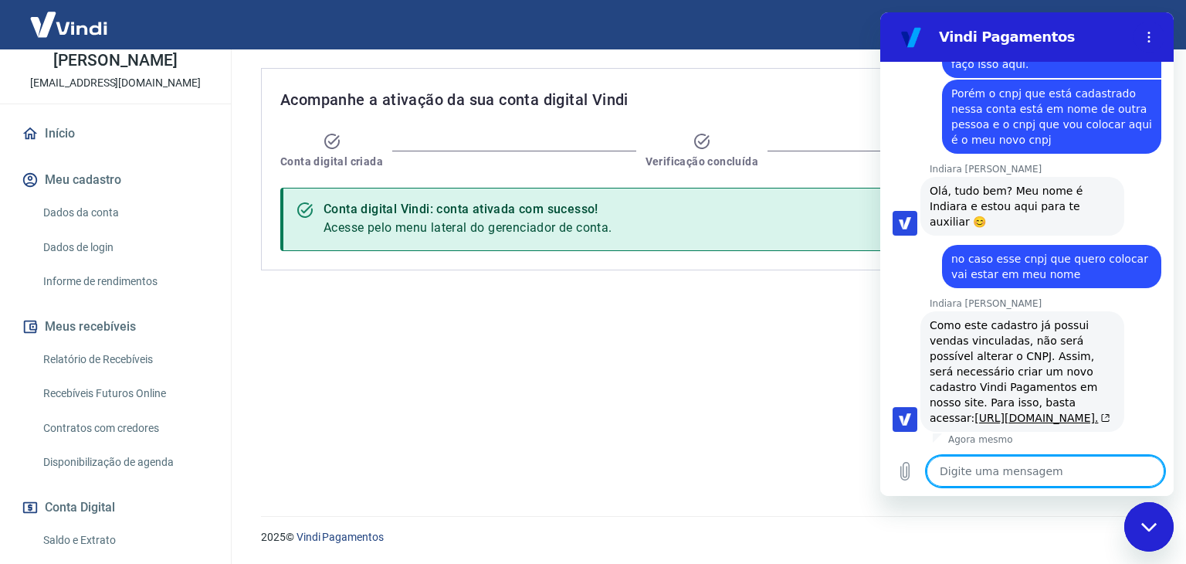
scroll to position [362, 0]
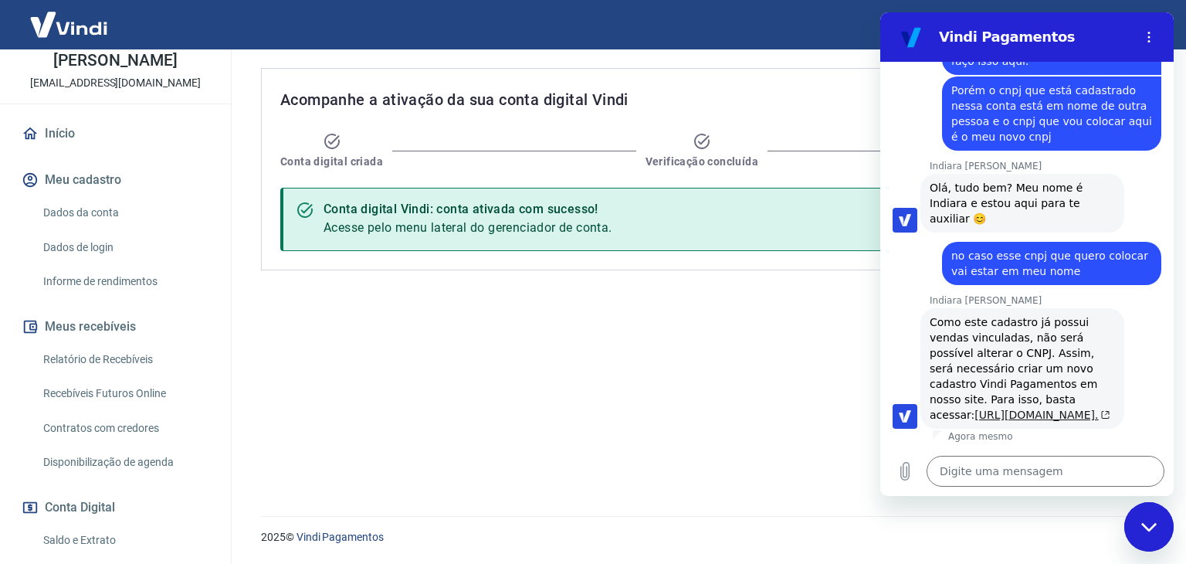
click at [1023, 409] on link "https://pagamentos.vindi.com.br/criar-conta/." at bounding box center [1043, 415] width 136 height 12
click at [979, 475] on textarea at bounding box center [1046, 471] width 238 height 31
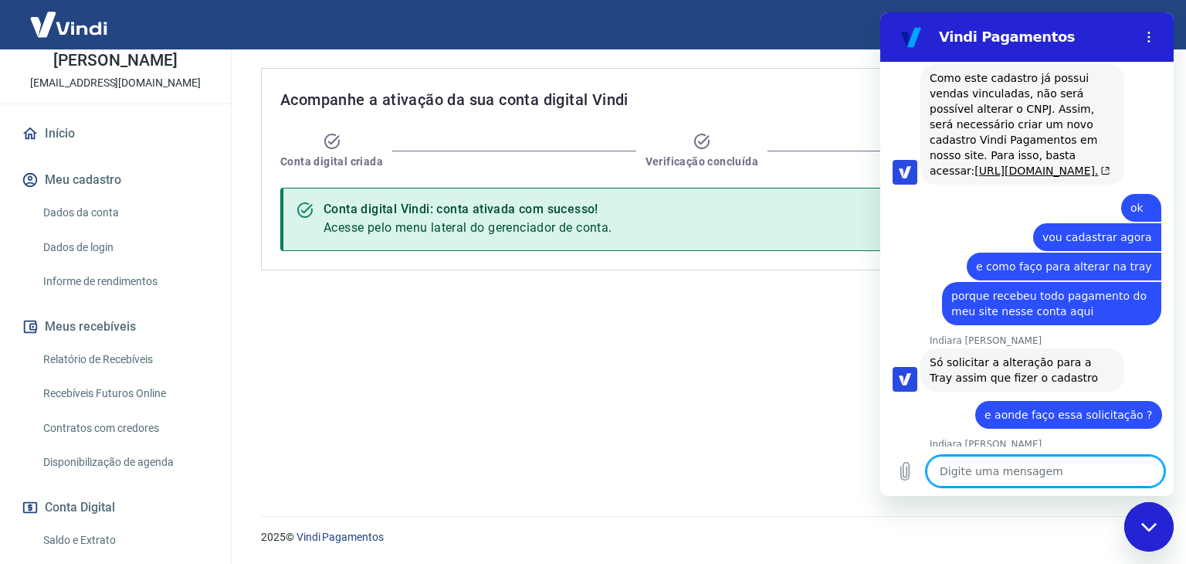
scroll to position [673, 0]
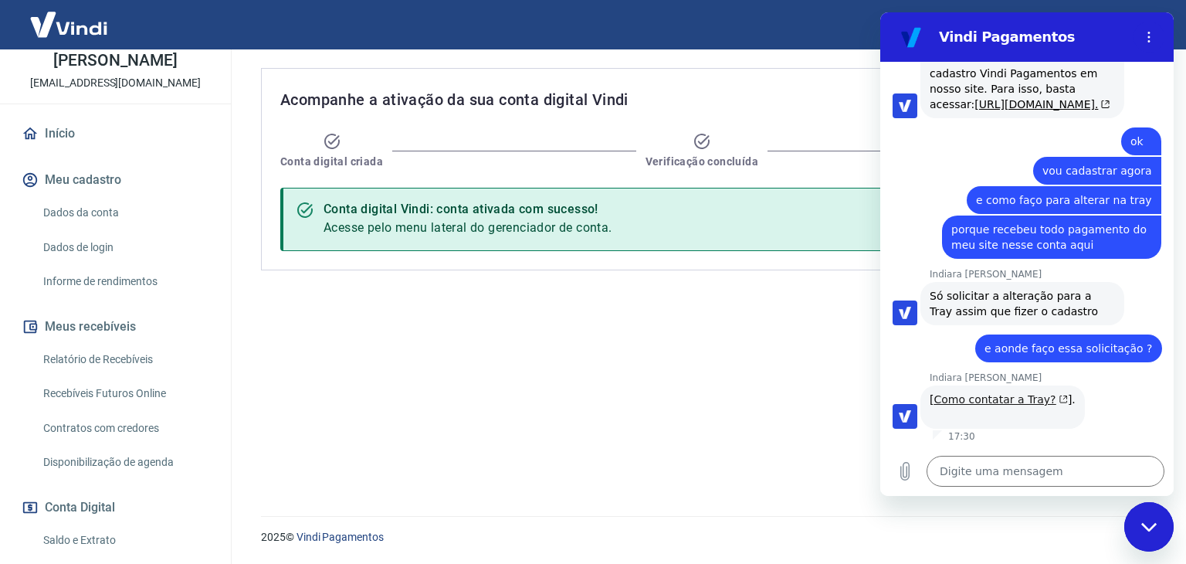
click at [976, 402] on link "Como contatar a Tray?" at bounding box center [1001, 399] width 134 height 12
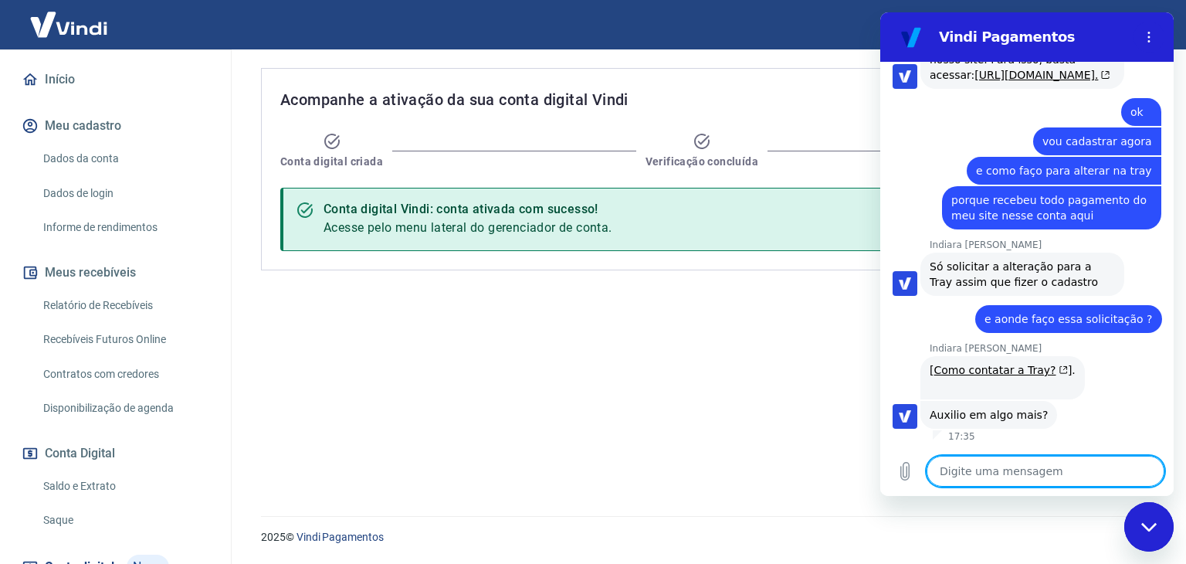
scroll to position [154, 0]
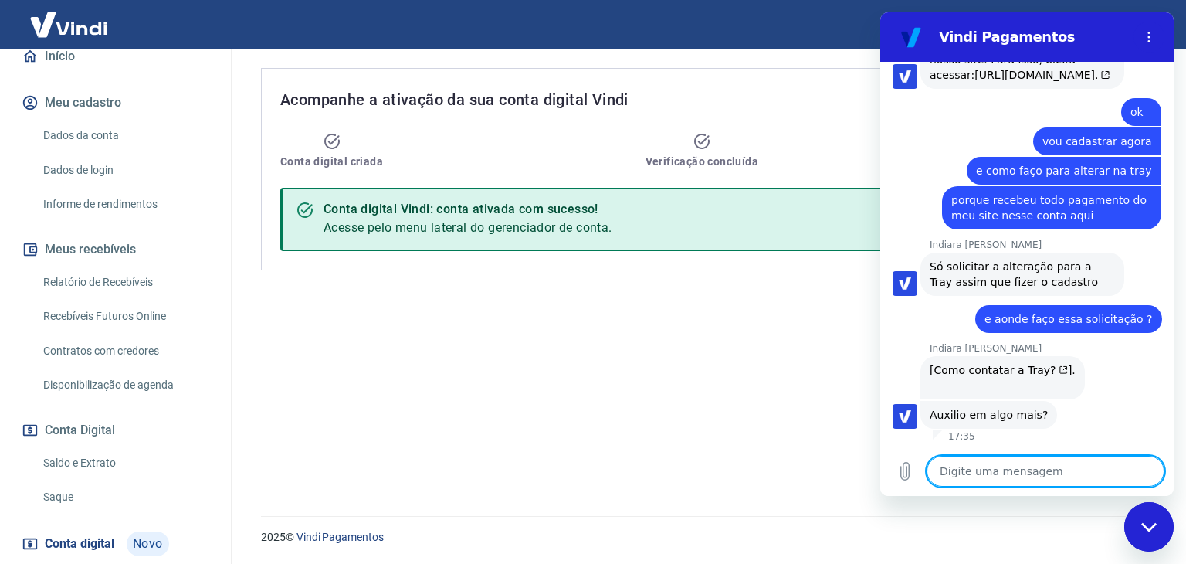
click at [1169, 526] on div "Fechar janela de mensagens" at bounding box center [1149, 527] width 46 height 46
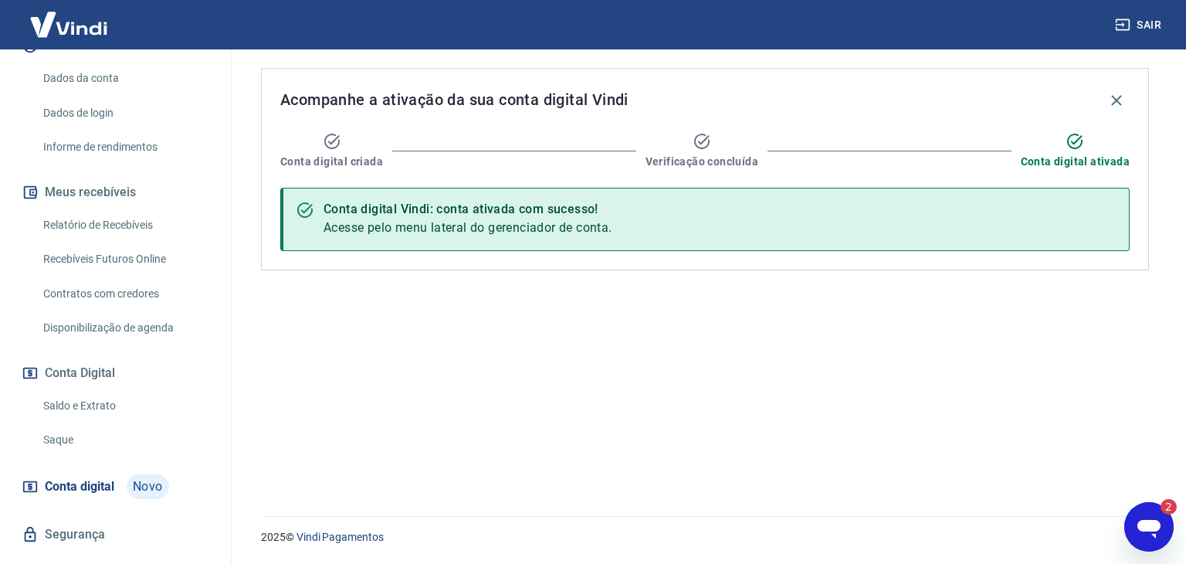
scroll to position [261, 0]
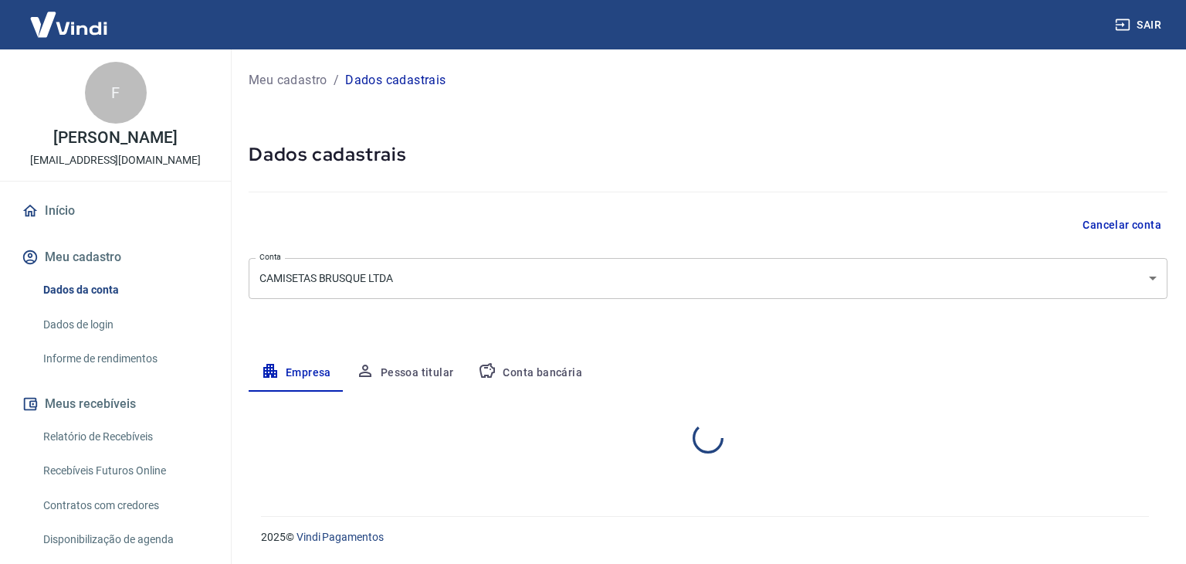
select select "SC"
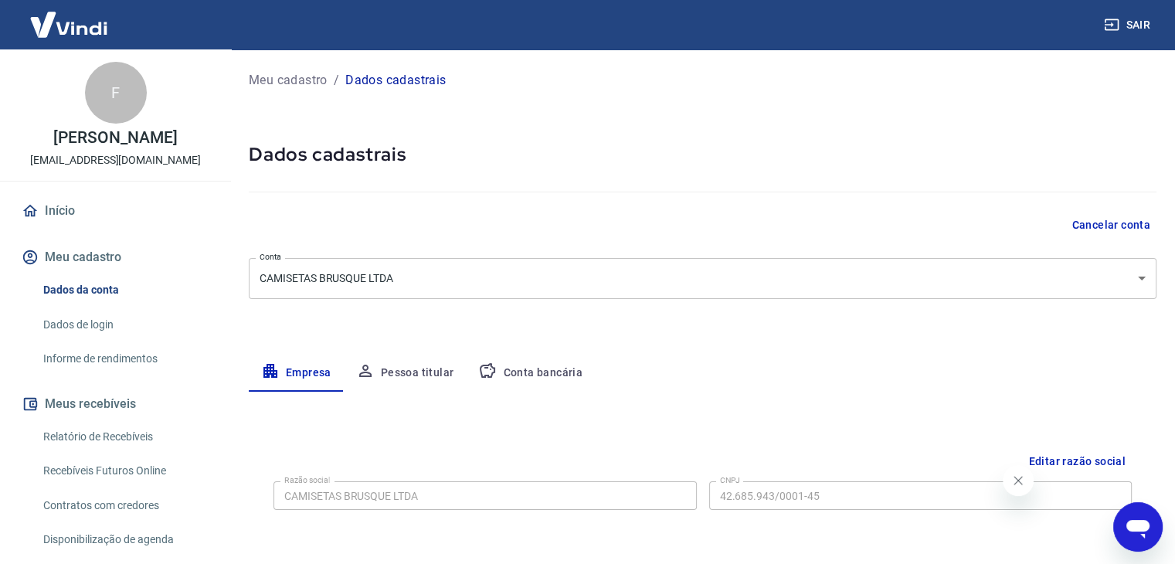
click at [1144, 115] on div "Meu cadastro / Dados cadastrais Dados cadastrais Cancelar conta Conta CAMISETAS…" at bounding box center [702, 548] width 945 height 998
click at [1122, 27] on button "Sair" at bounding box center [1129, 25] width 56 height 29
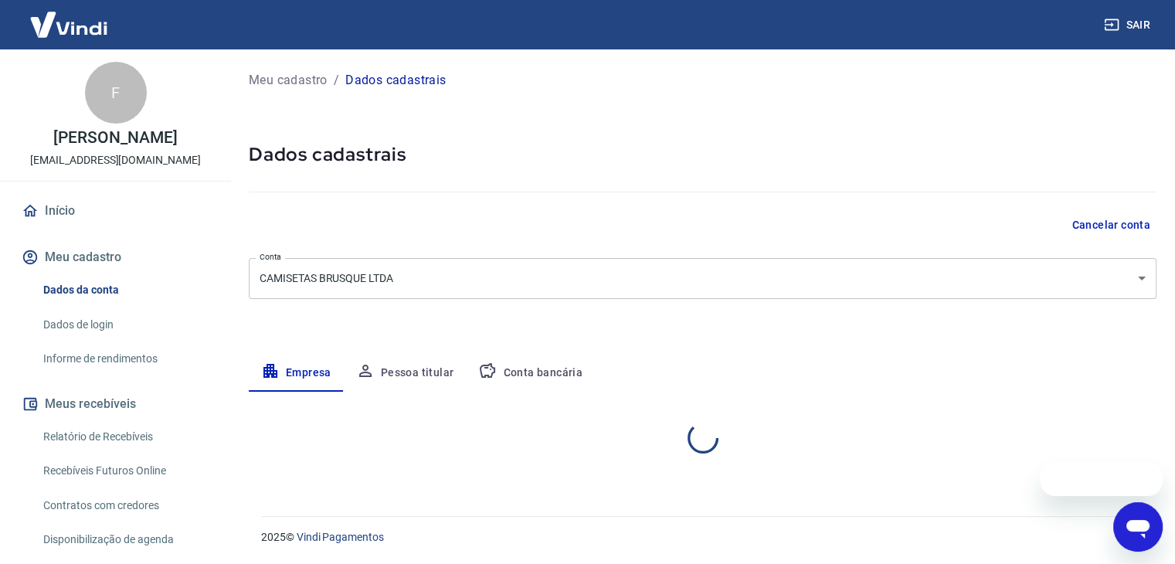
select select "SC"
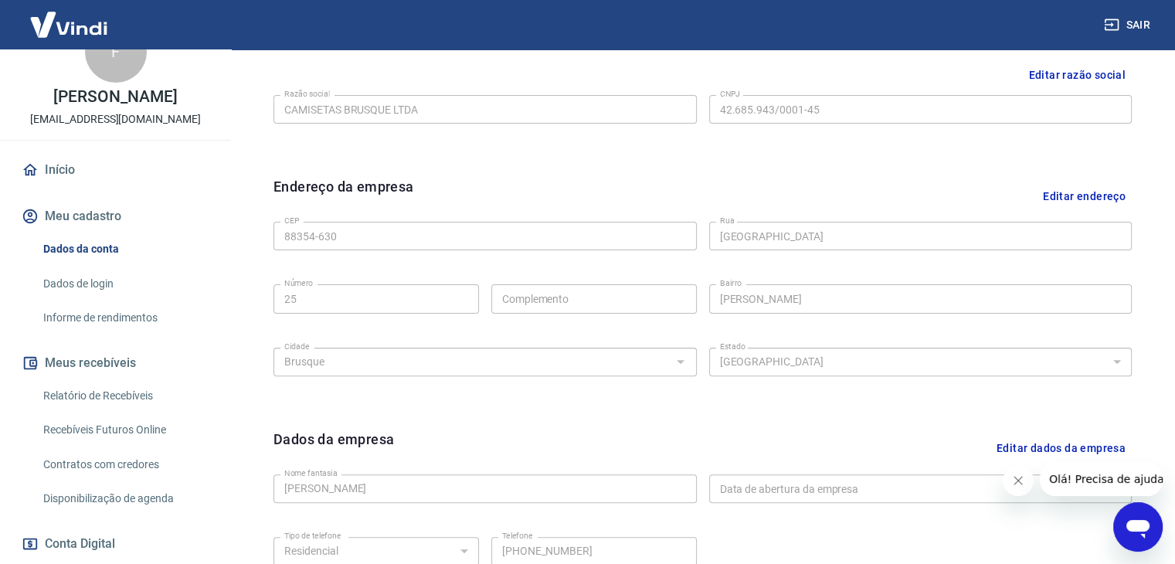
scroll to position [77, 0]
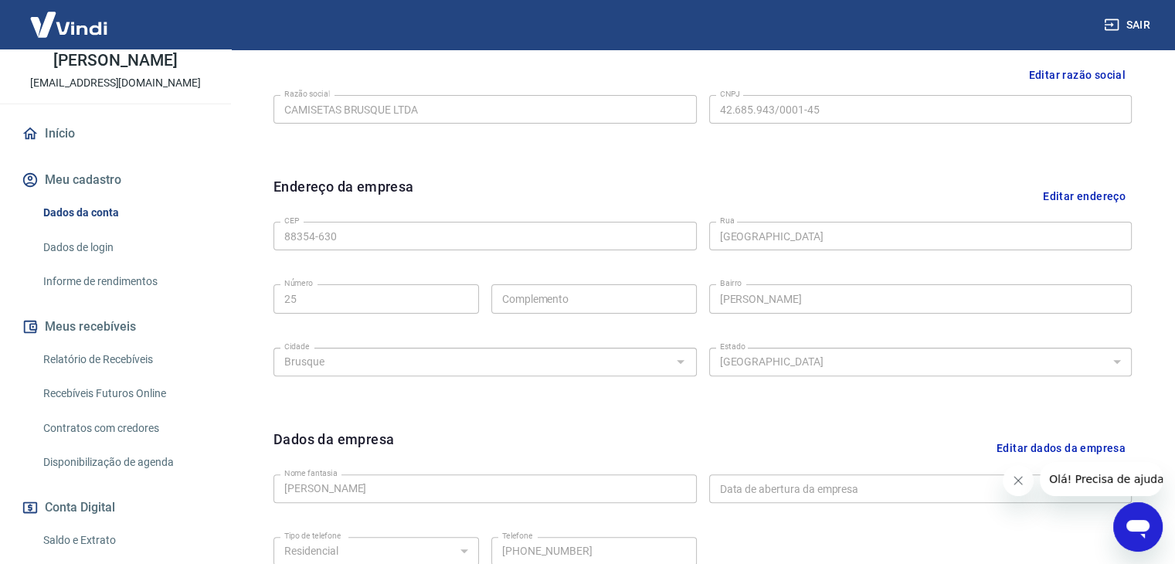
click at [124, 407] on link "Recebíveis Futuros Online" at bounding box center [124, 394] width 175 height 32
click at [120, 409] on link "Recebíveis Futuros Online" at bounding box center [124, 394] width 175 height 32
